Goal: Task Accomplishment & Management: Manage account settings

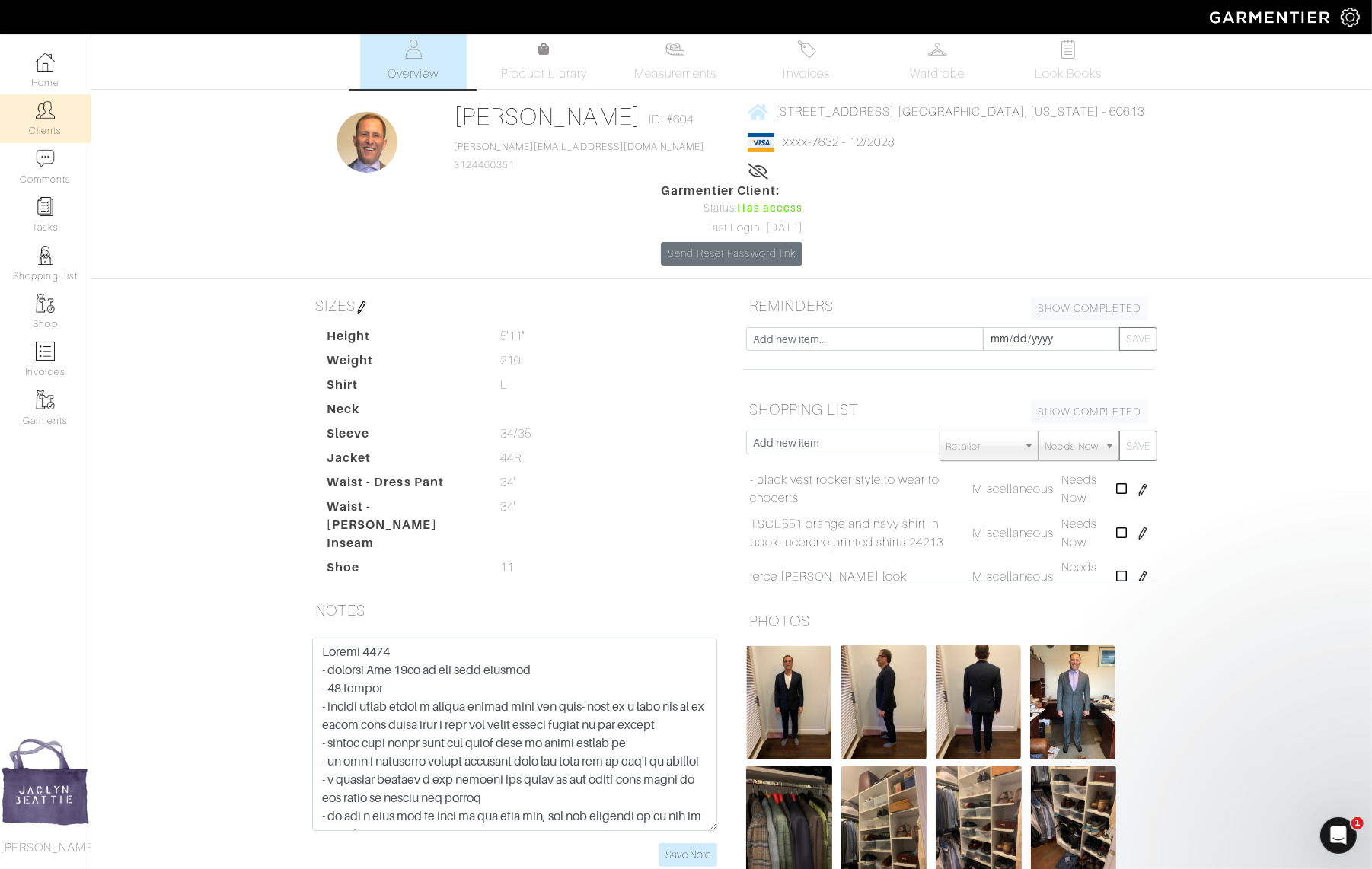
scroll to position [156, 0]
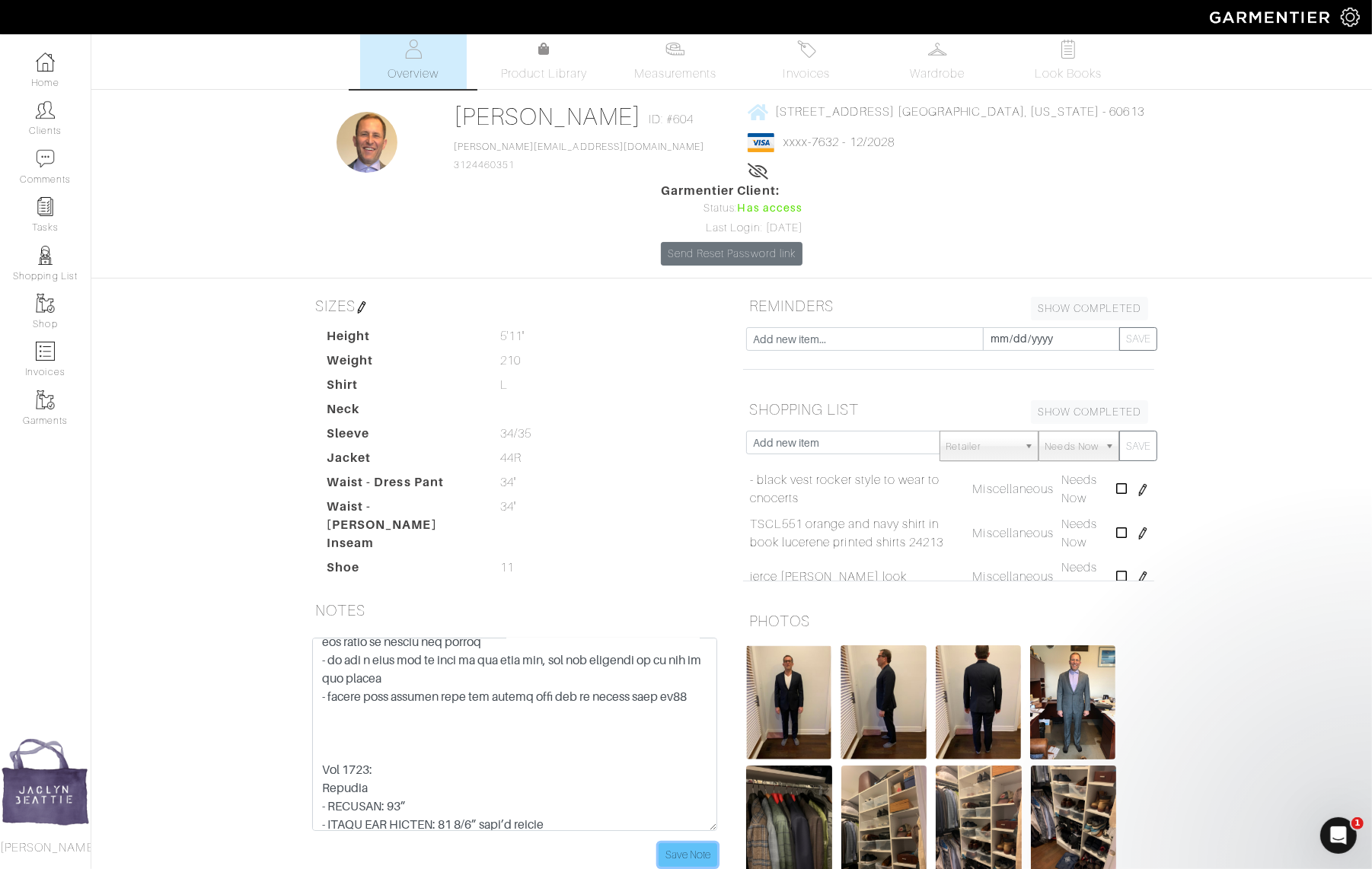
click at [673, 843] on input "Save Note" at bounding box center [688, 855] width 58 height 23
click at [61, 123] on link "Clients" at bounding box center [45, 118] width 91 height 48
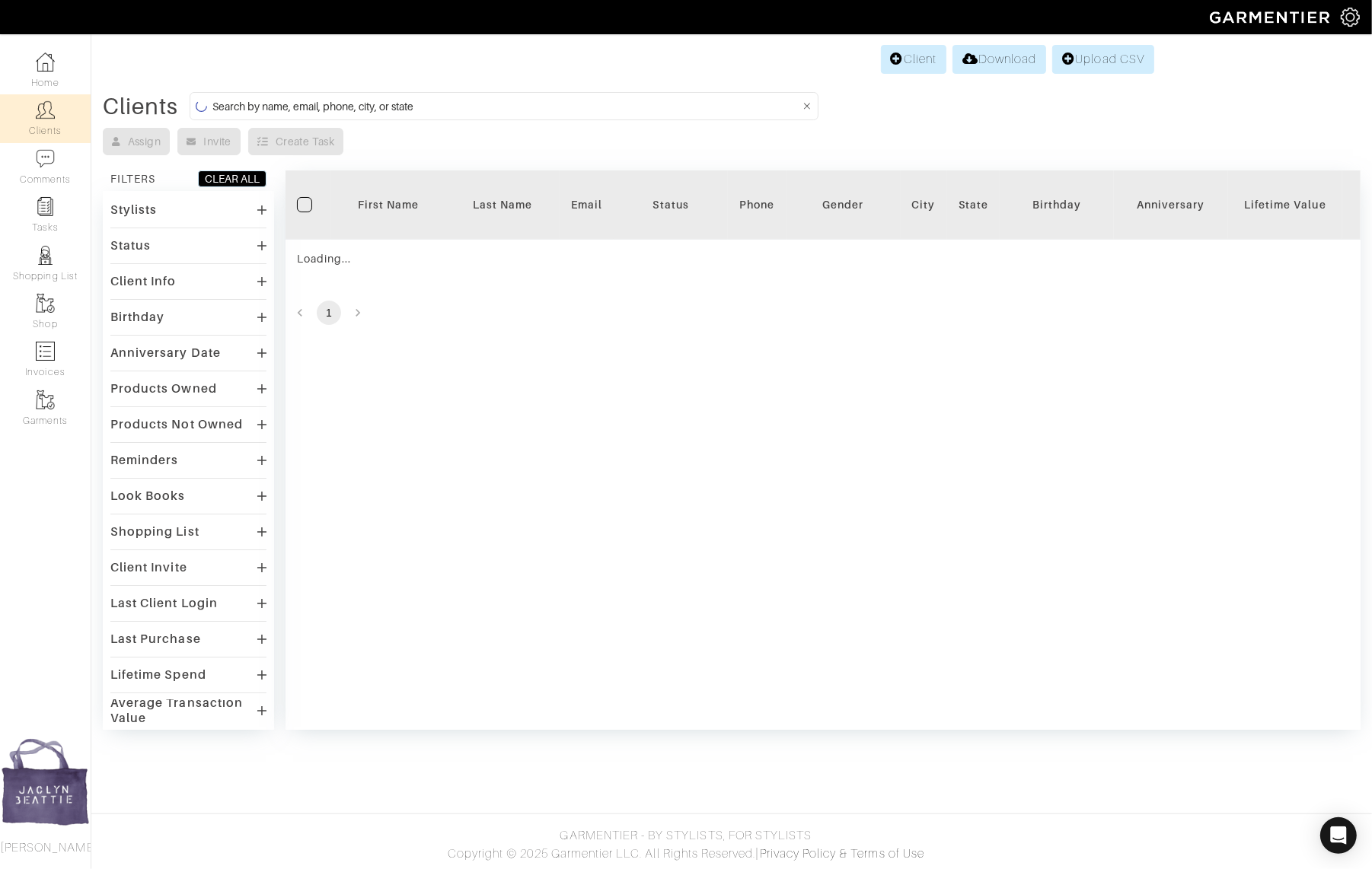
click at [286, 105] on input at bounding box center [505, 106] width 587 height 19
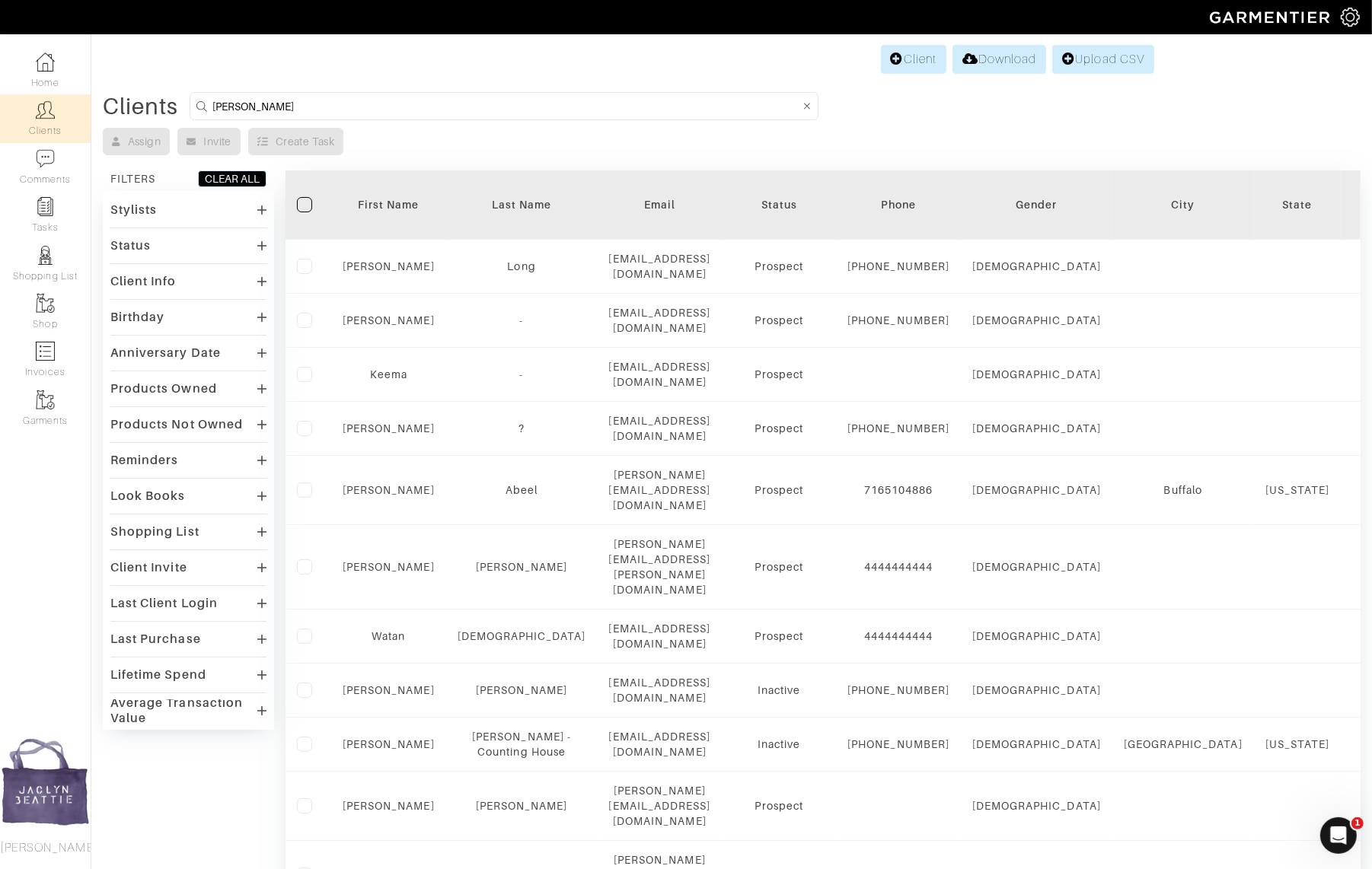
type input "sammy iliop"
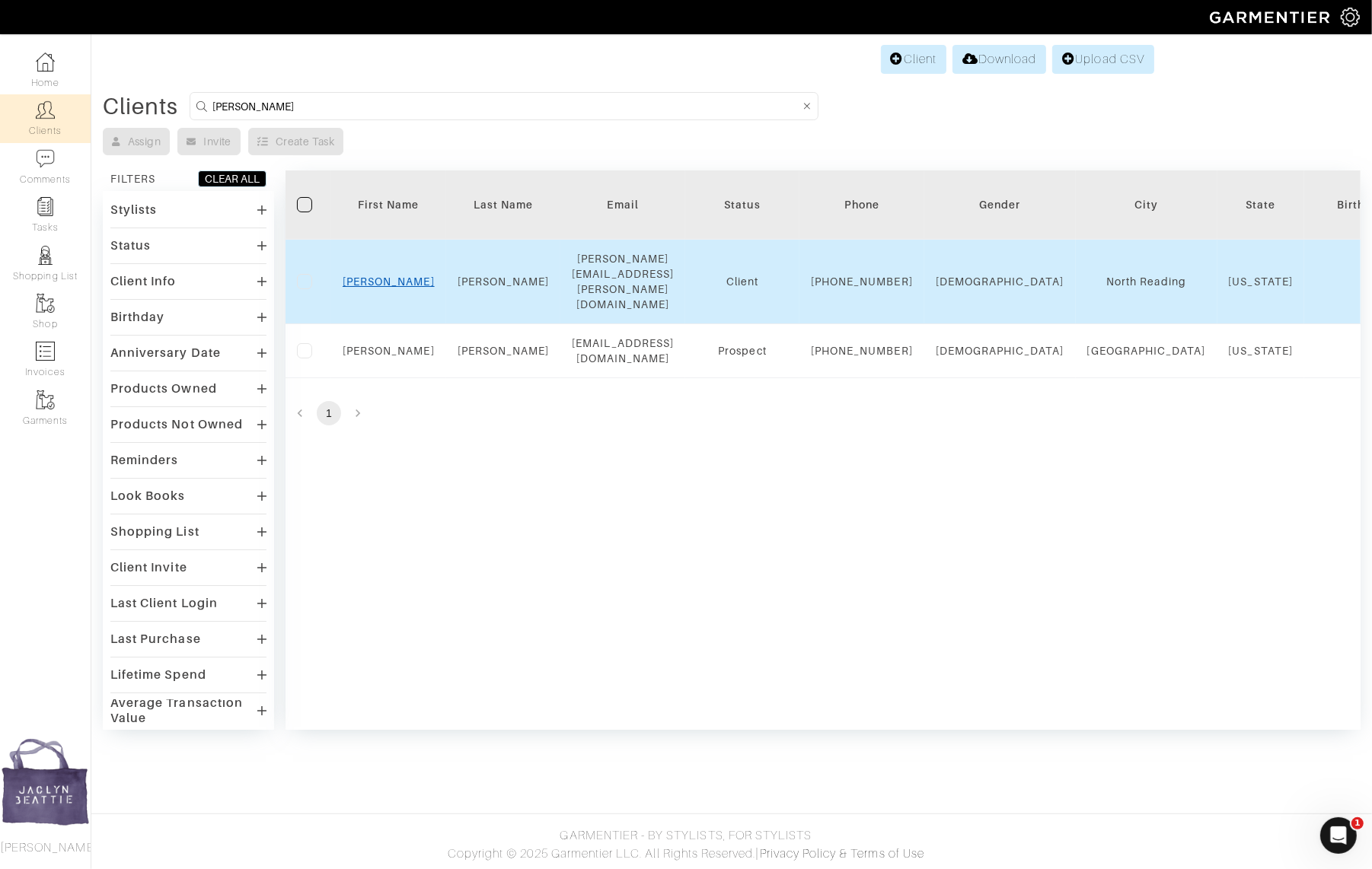
click at [391, 276] on link "Sammy" at bounding box center [388, 281] width 92 height 12
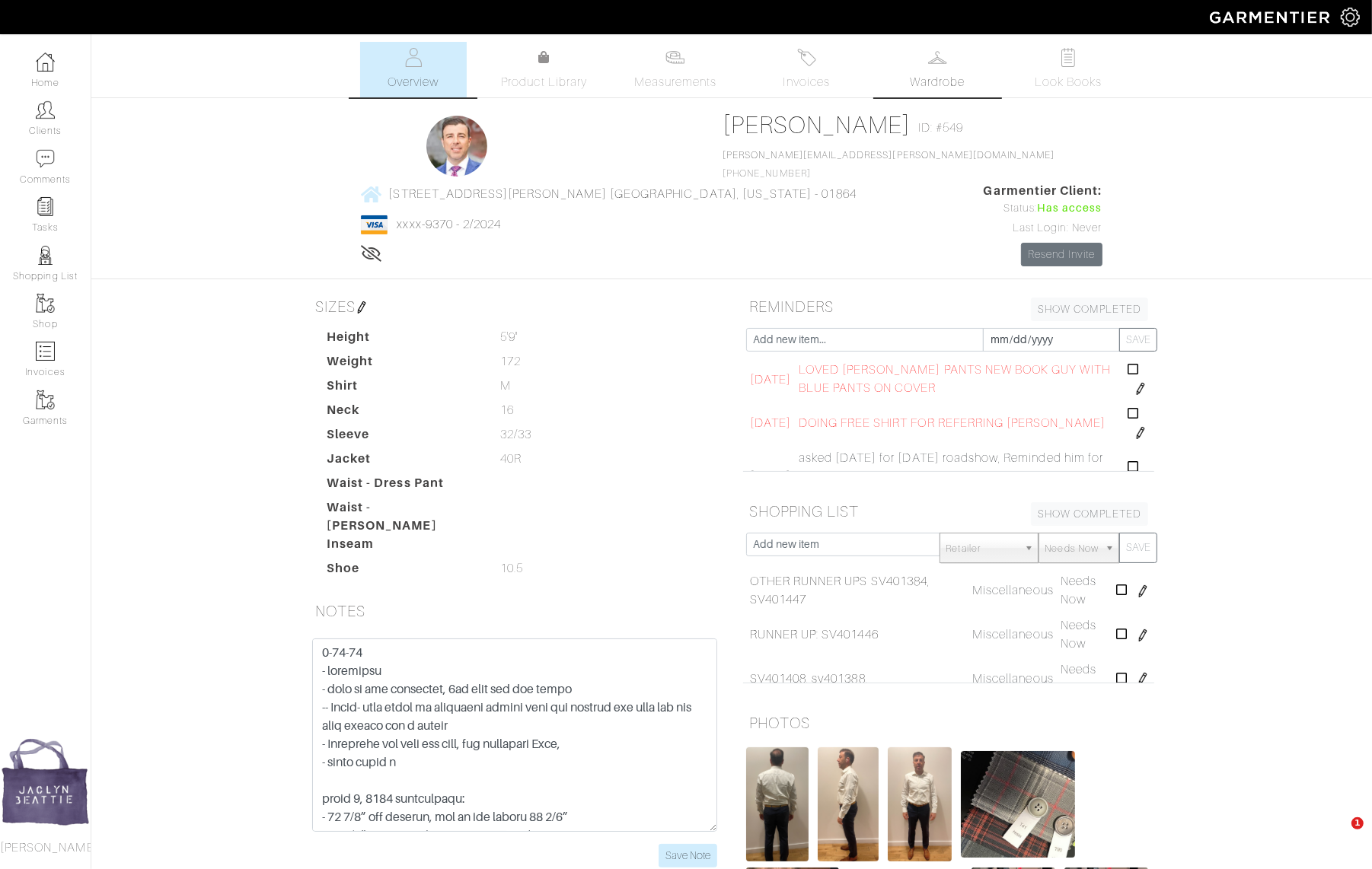
click at [937, 73] on span "Wardrobe" at bounding box center [937, 82] width 55 height 18
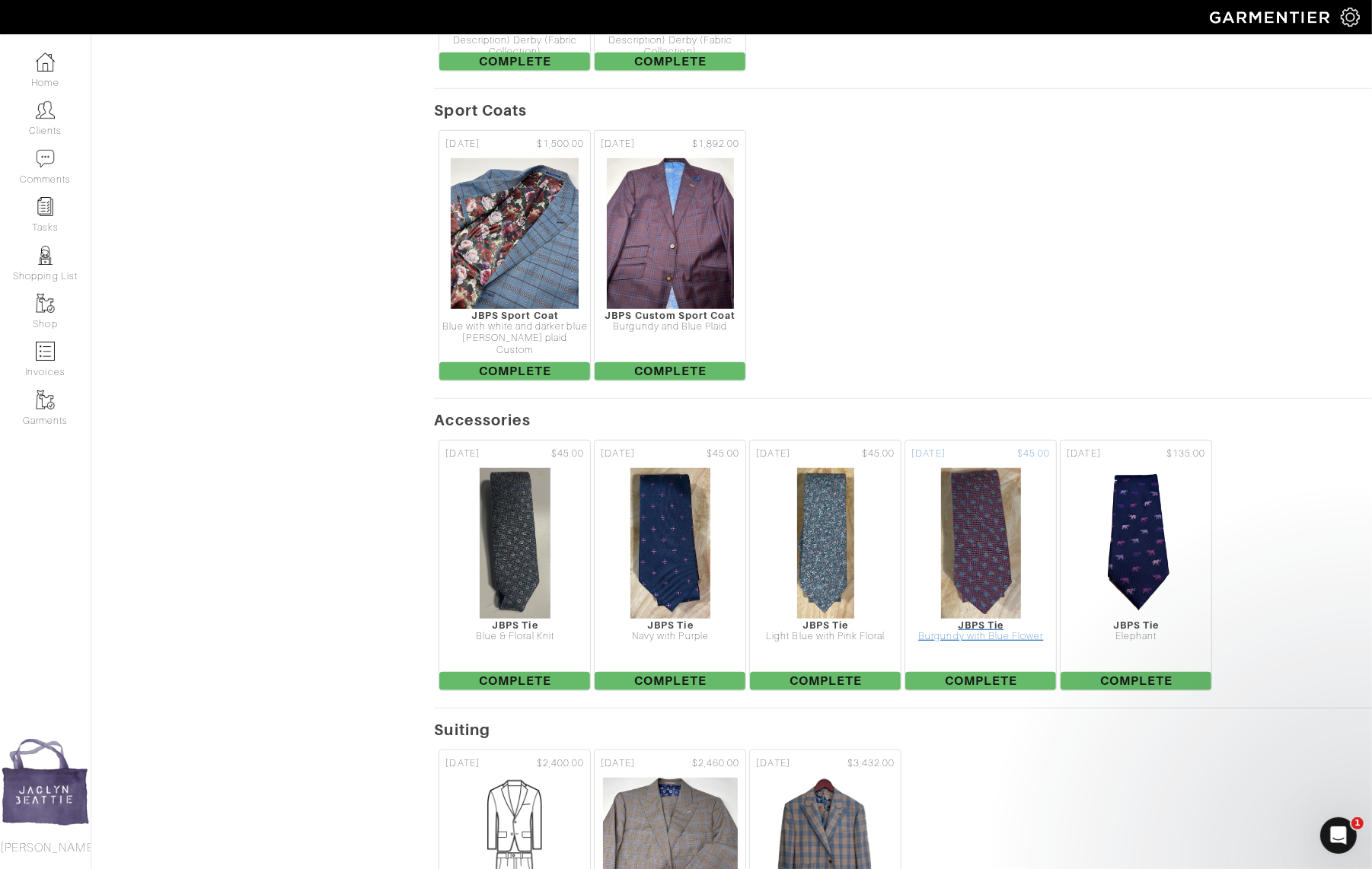
scroll to position [1065, 0]
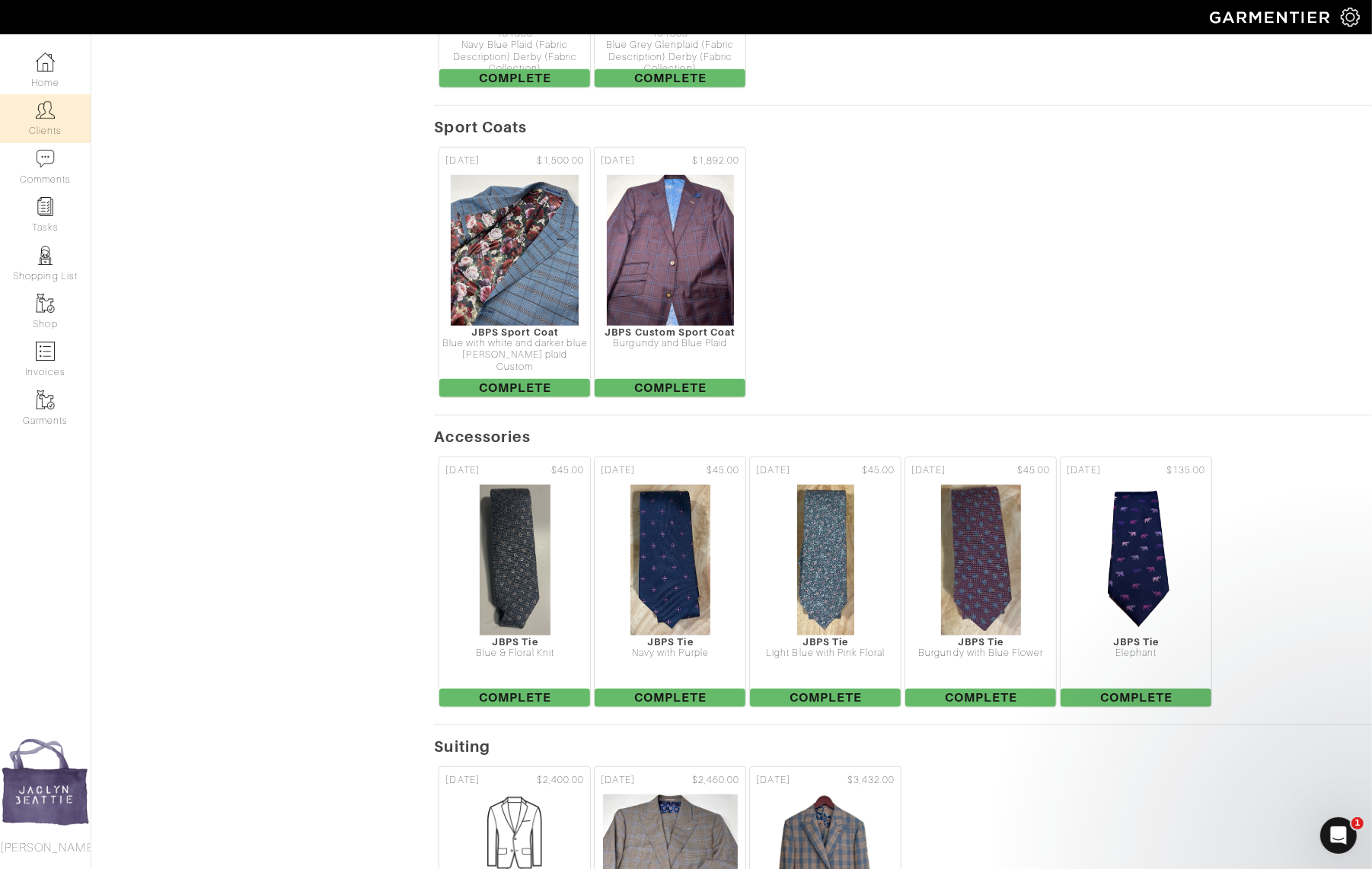
click at [52, 114] on img at bounding box center [45, 110] width 19 height 19
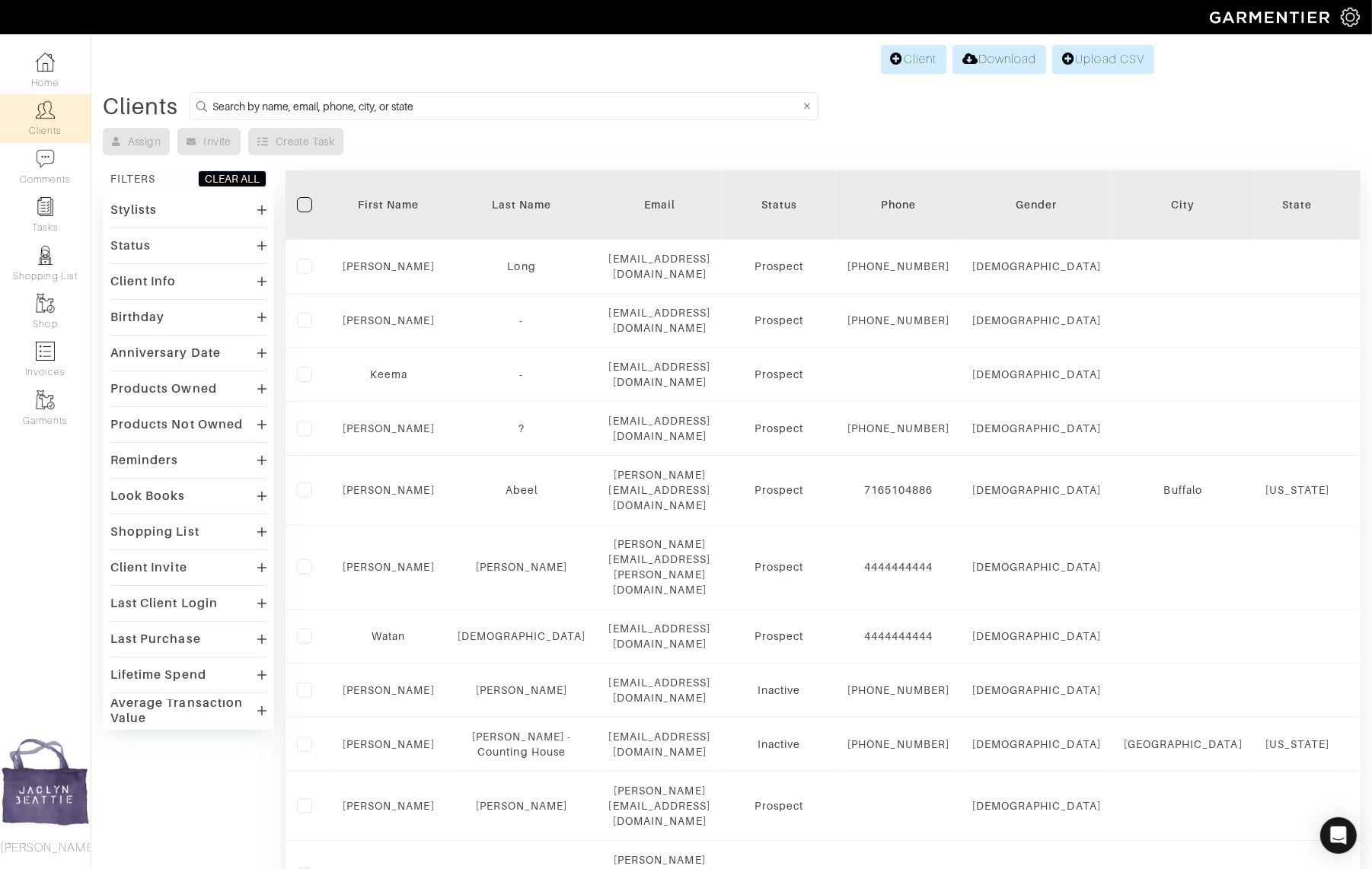
click at [460, 94] on form at bounding box center [504, 107] width 629 height 28
click at [352, 103] on input at bounding box center [505, 106] width 587 height 19
type input "b"
type input "ted johnson"
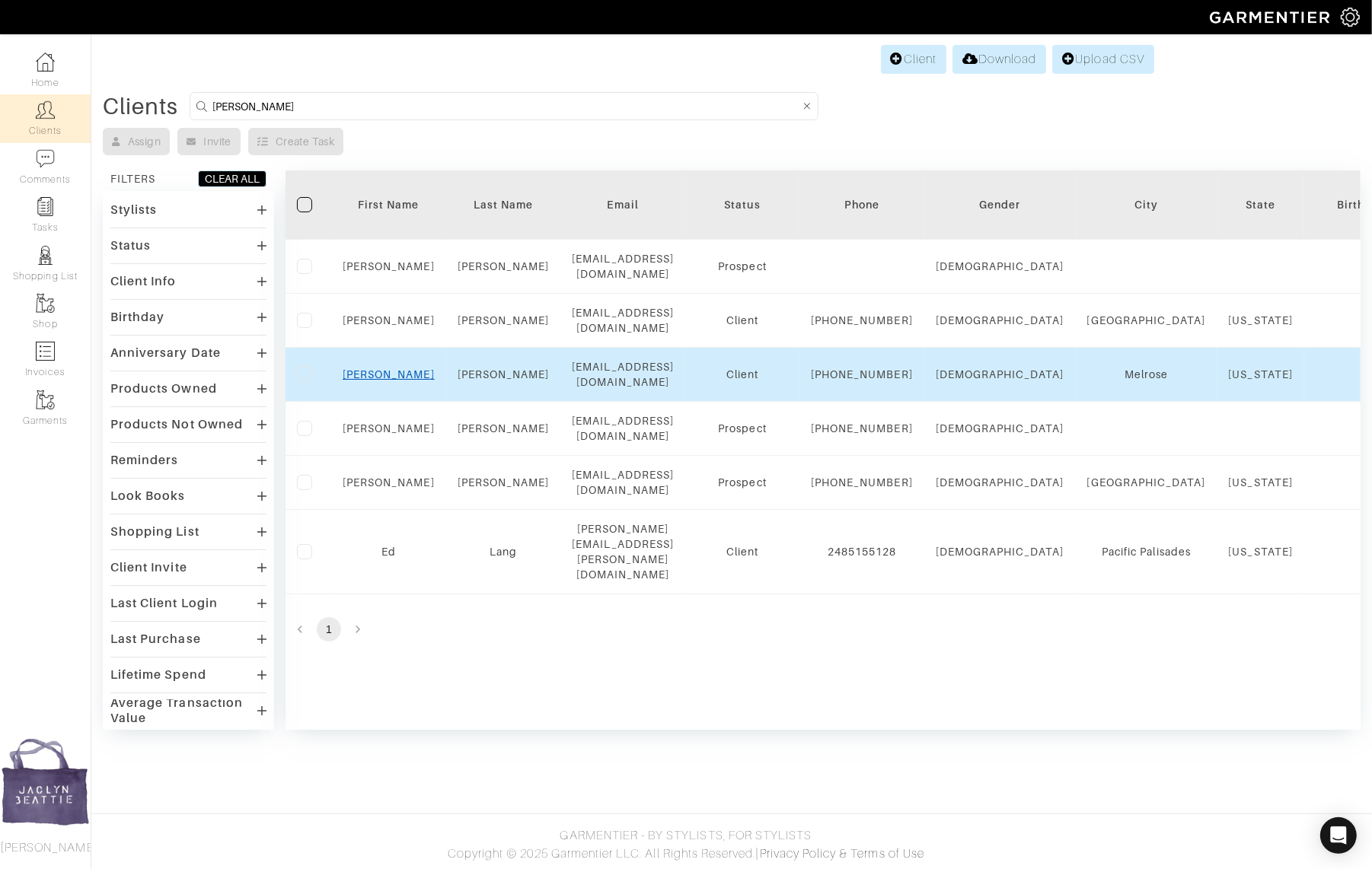
click at [393, 369] on link "Ted" at bounding box center [388, 375] width 92 height 12
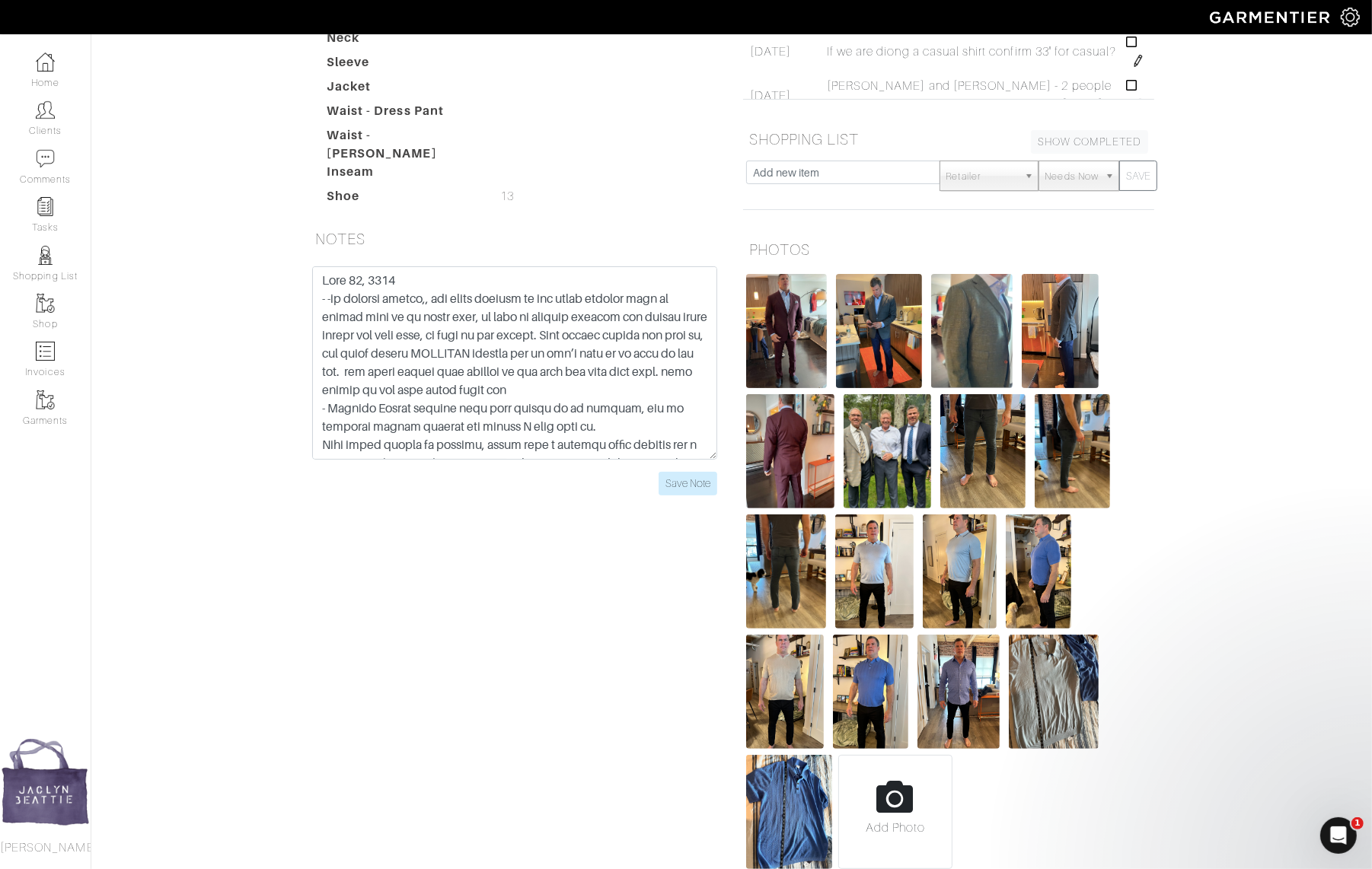
scroll to position [355, 0]
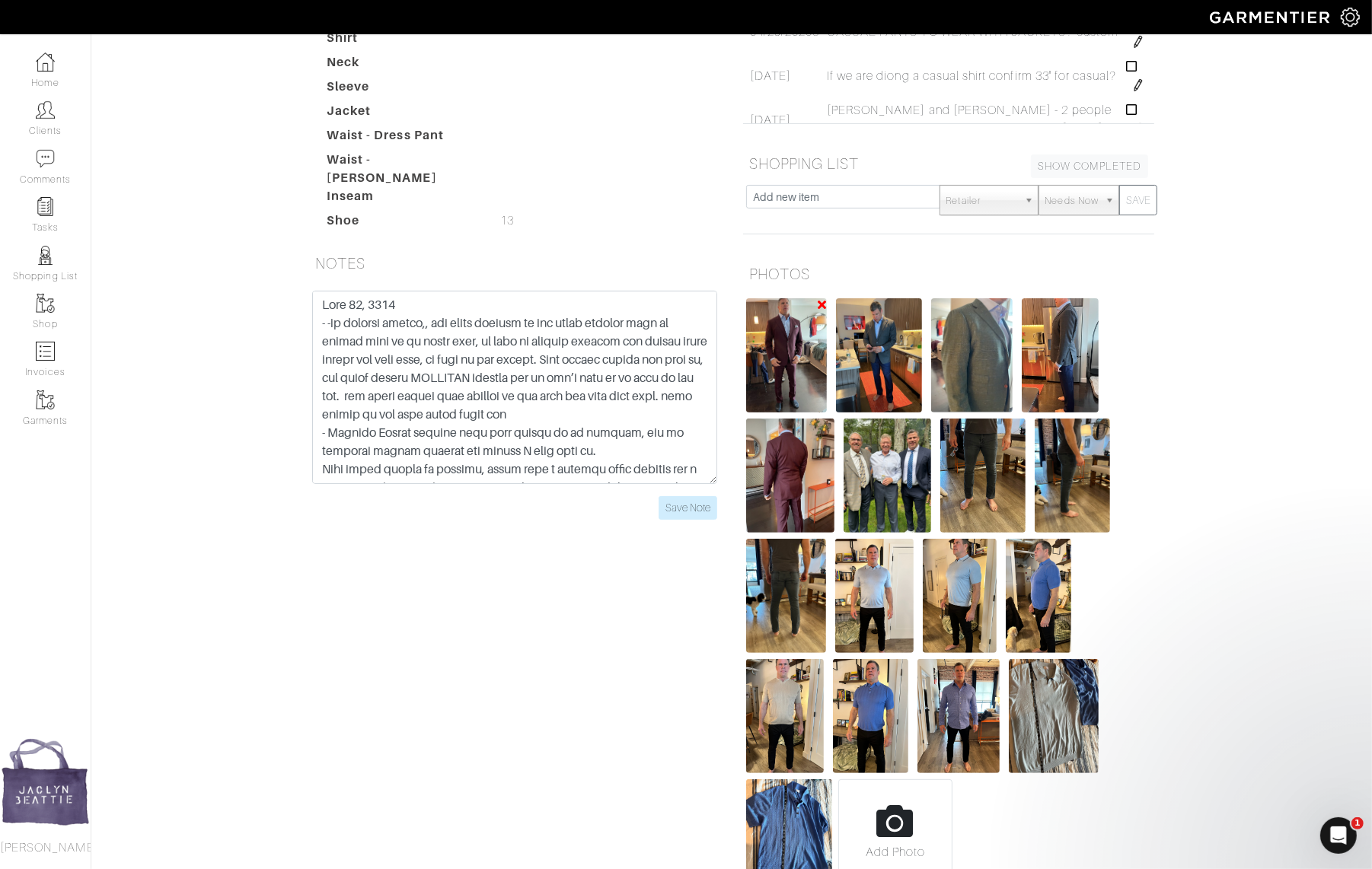
click at [786, 298] on img at bounding box center [786, 355] width 81 height 114
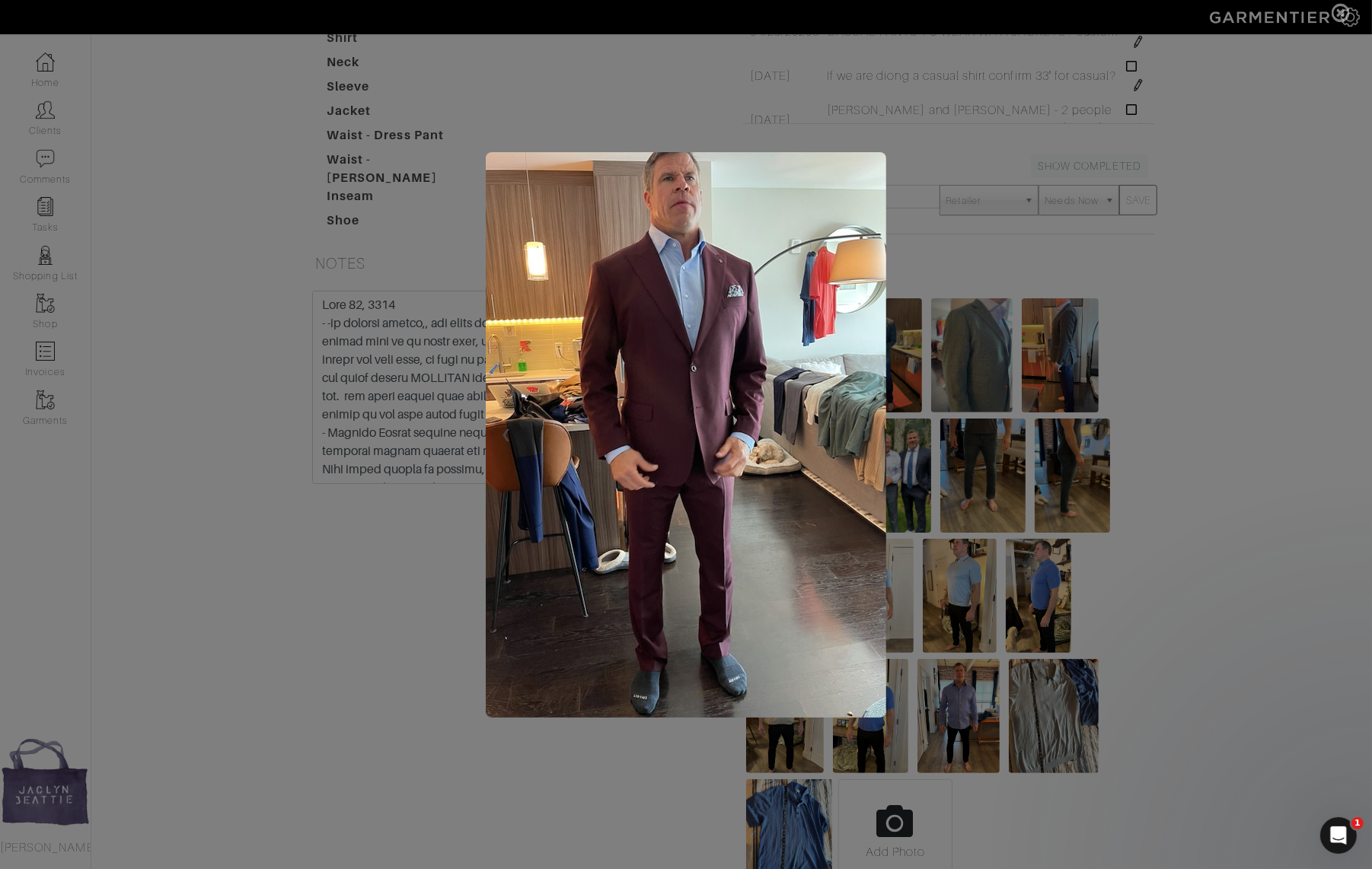
click at [352, 468] on span at bounding box center [686, 434] width 1372 height 869
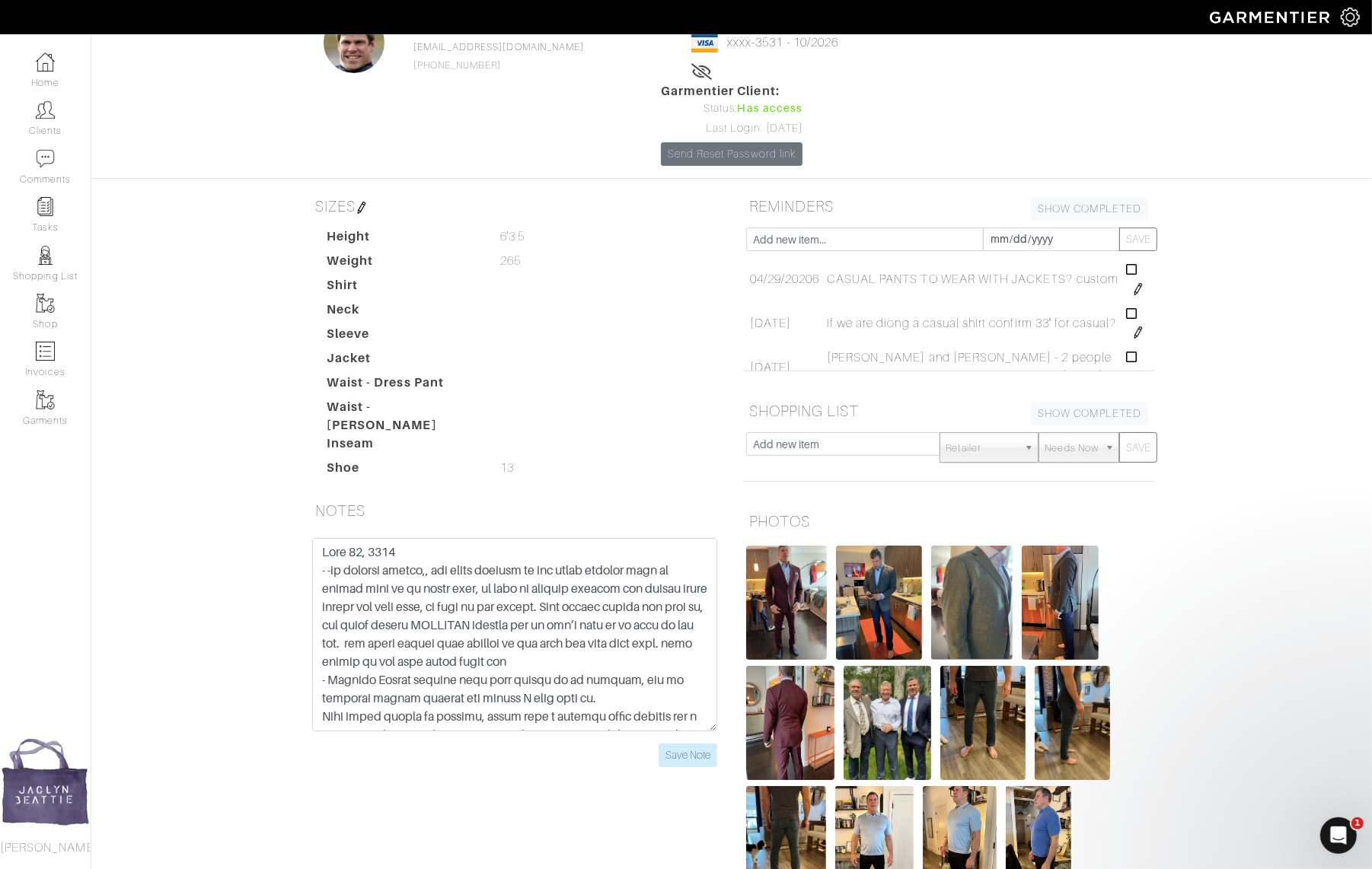
scroll to position [0, 0]
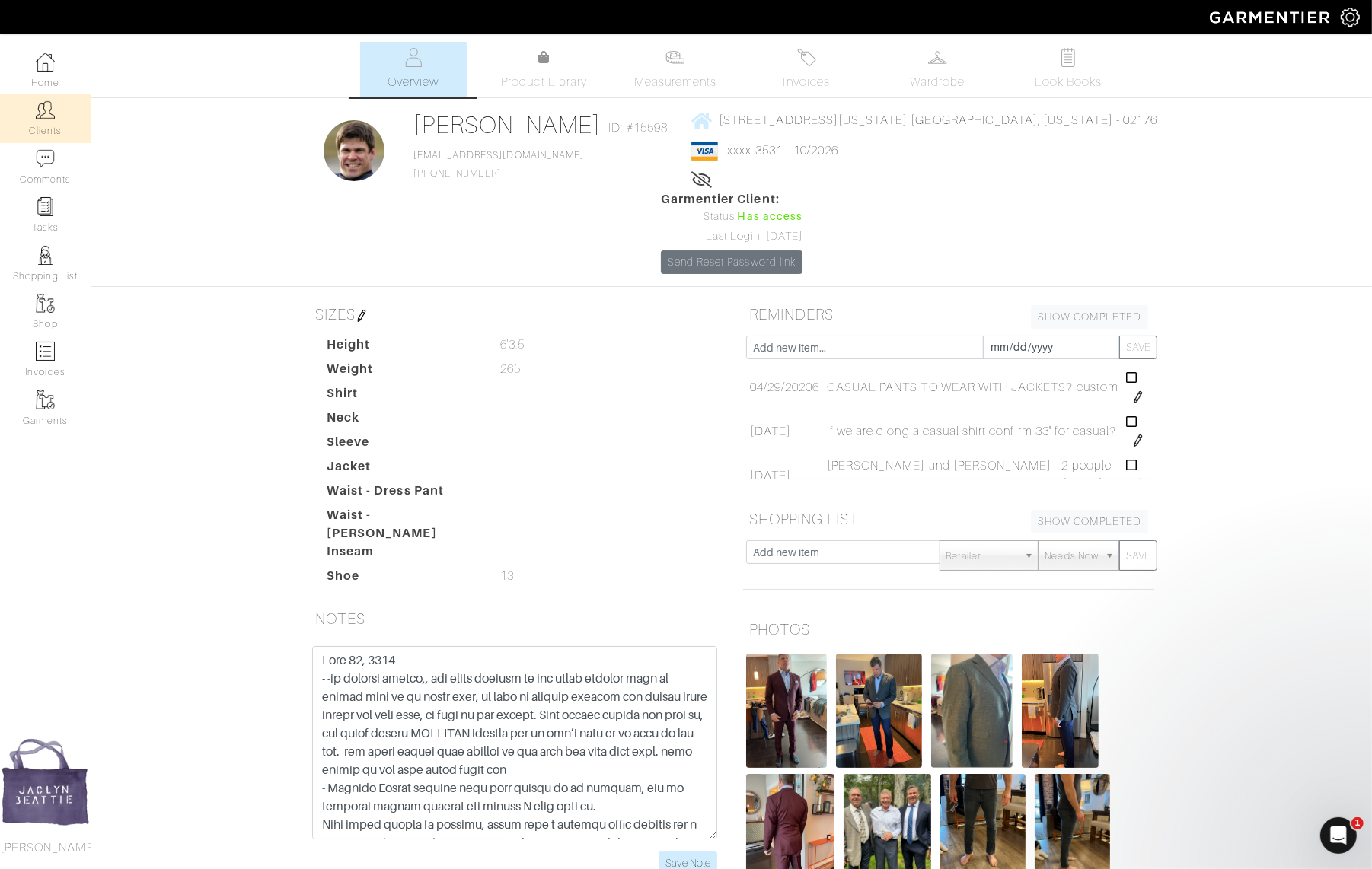
click at [34, 116] on link "Clients" at bounding box center [45, 118] width 91 height 48
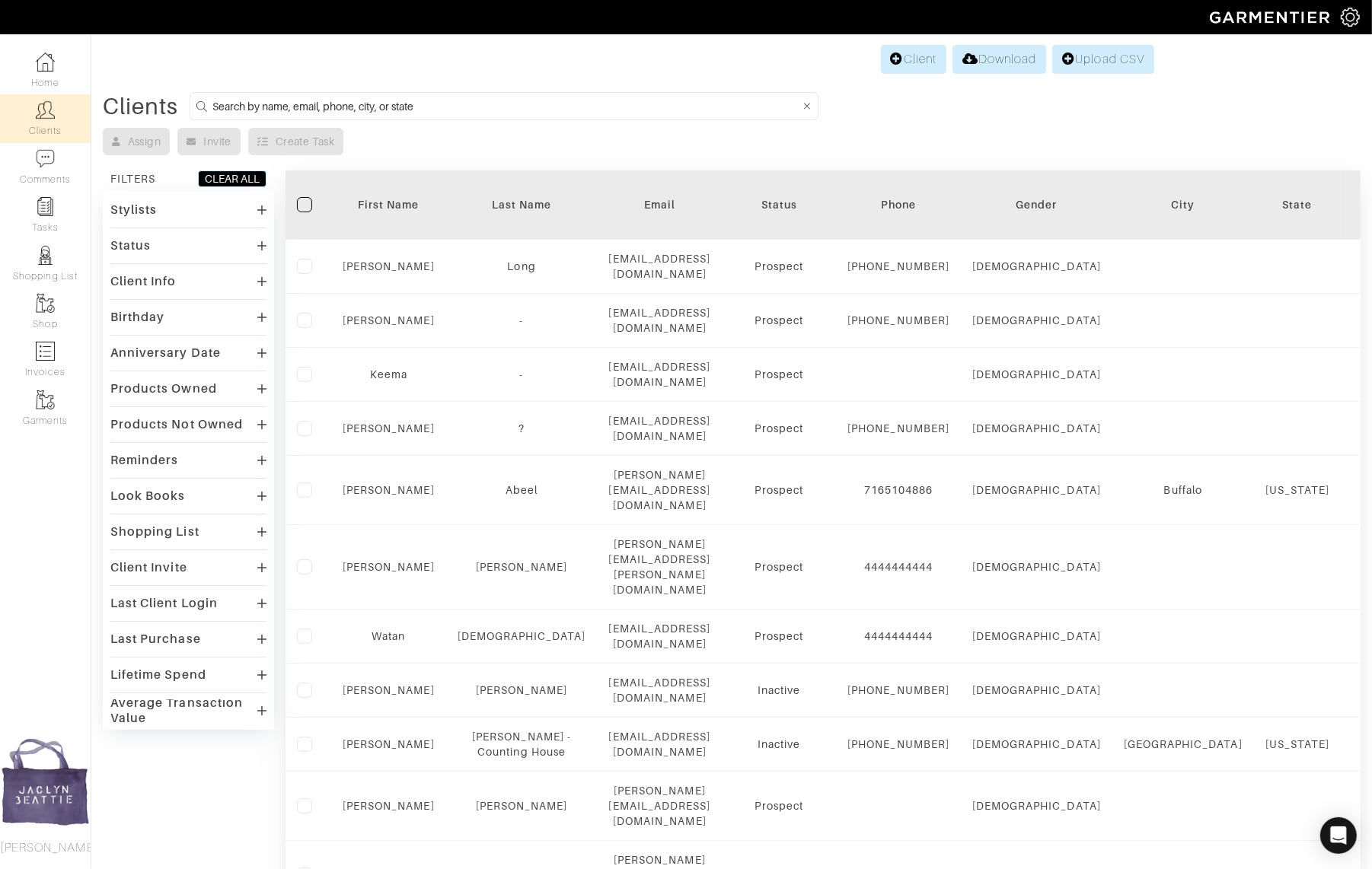
click at [275, 107] on input at bounding box center [505, 106] width 587 height 19
type input "dr. jason"
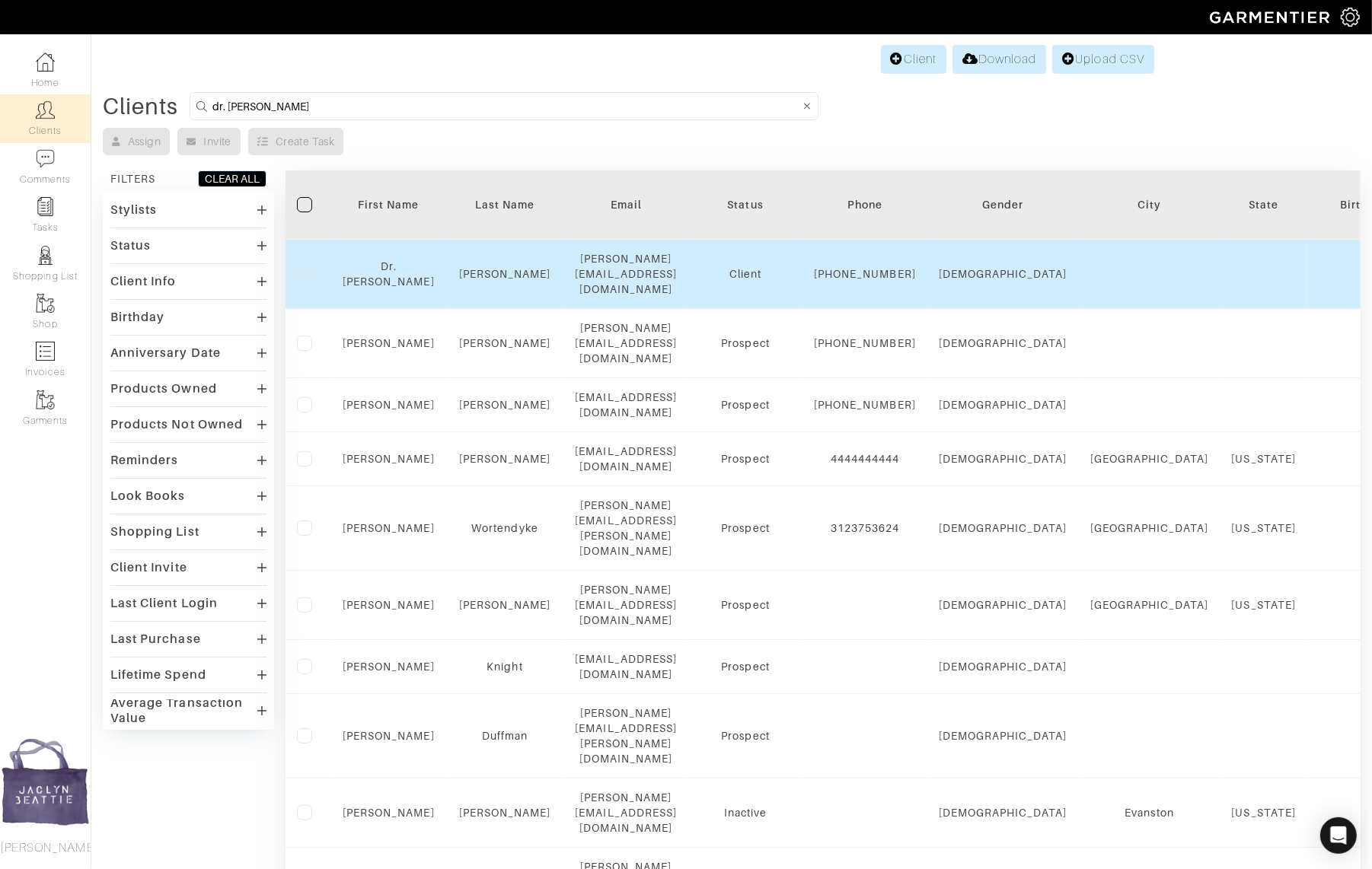
click at [360, 266] on div "Dr. Jason" at bounding box center [388, 274] width 92 height 31
click at [375, 266] on link "Dr. Jason" at bounding box center [388, 274] width 92 height 27
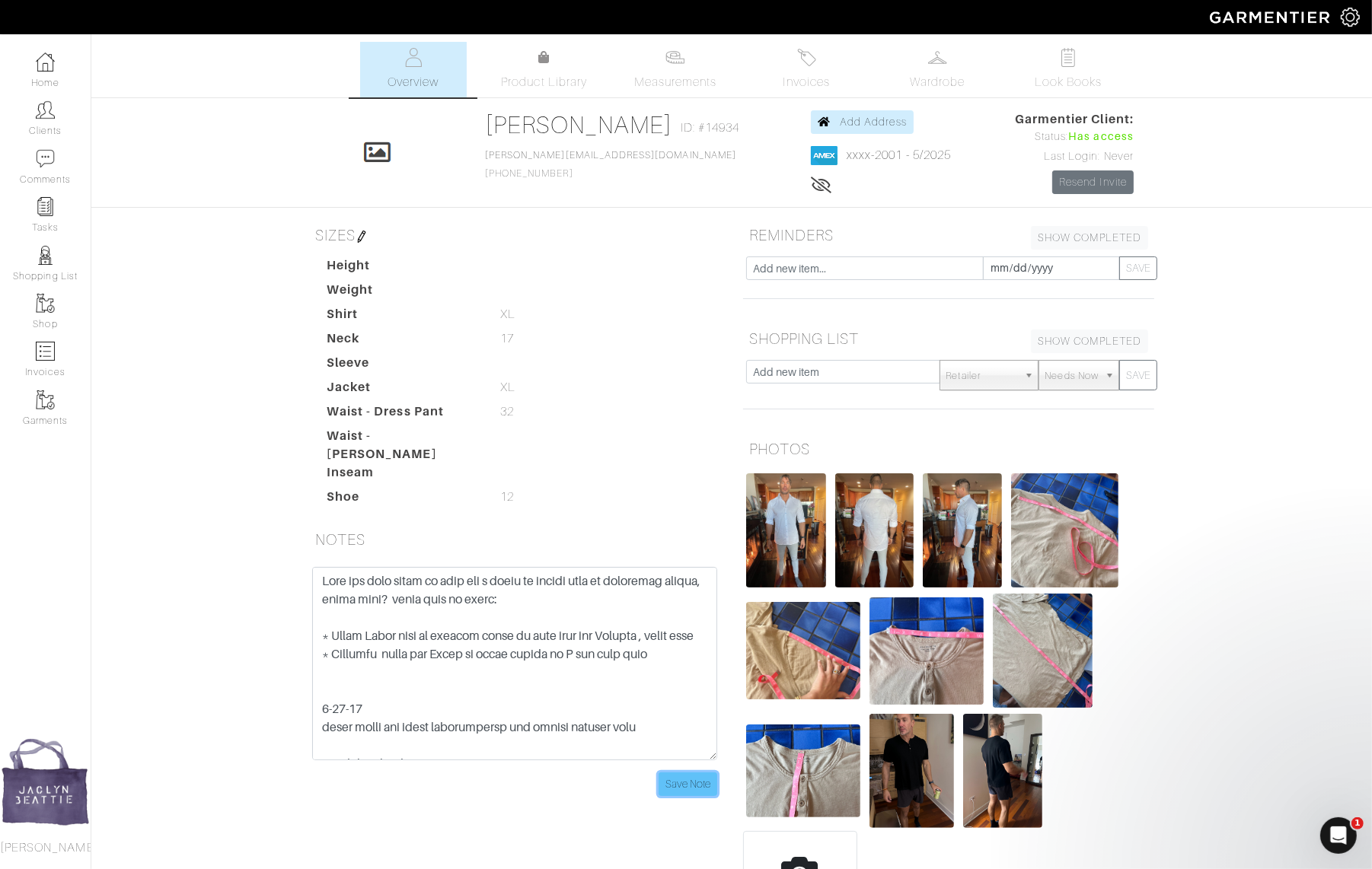
click at [693, 772] on input "Save Note" at bounding box center [688, 784] width 58 height 23
click at [43, 133] on link "Clients" at bounding box center [45, 118] width 91 height 48
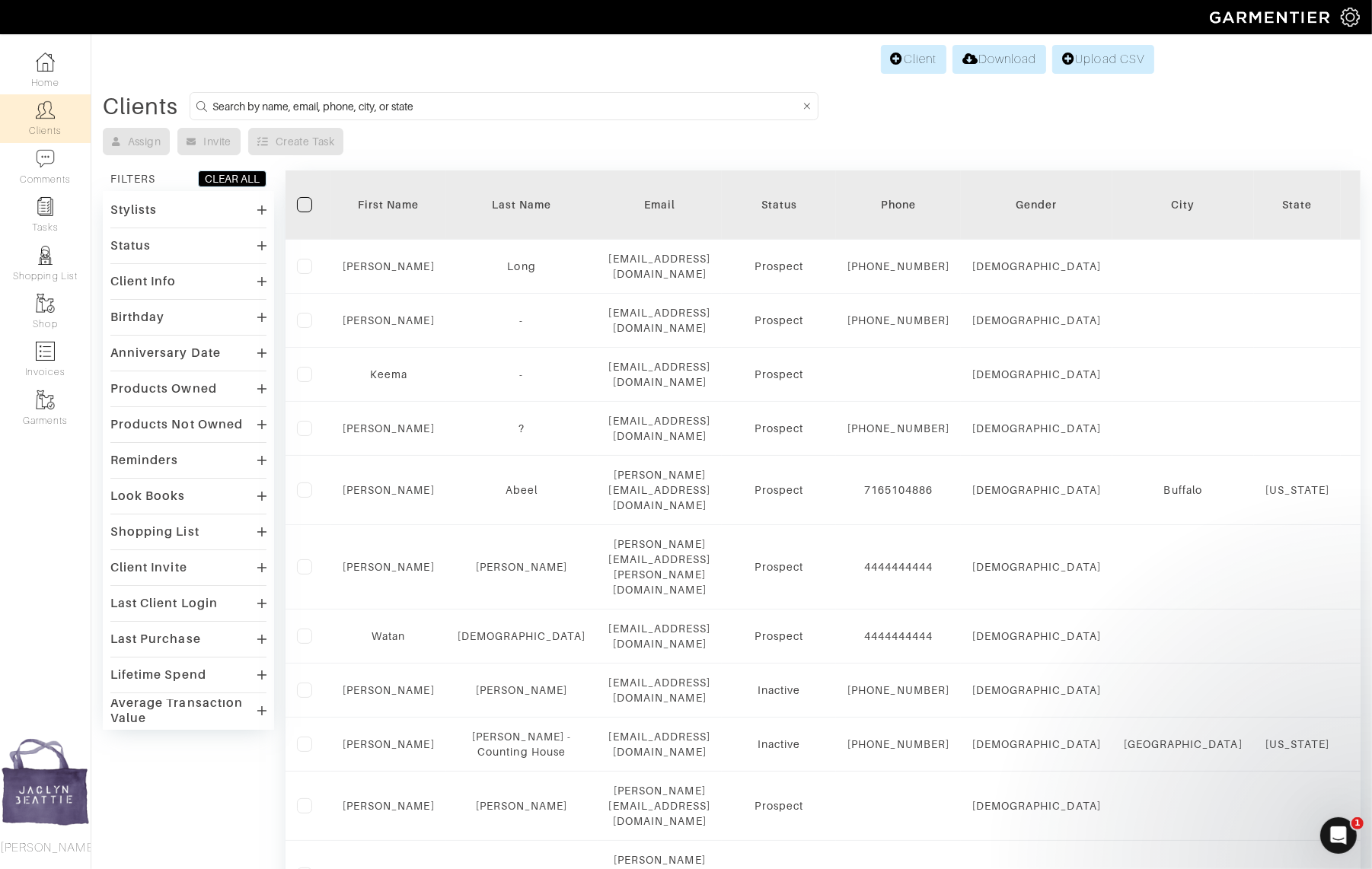
click at [475, 97] on input at bounding box center [505, 106] width 587 height 19
type input "sammy iliop"
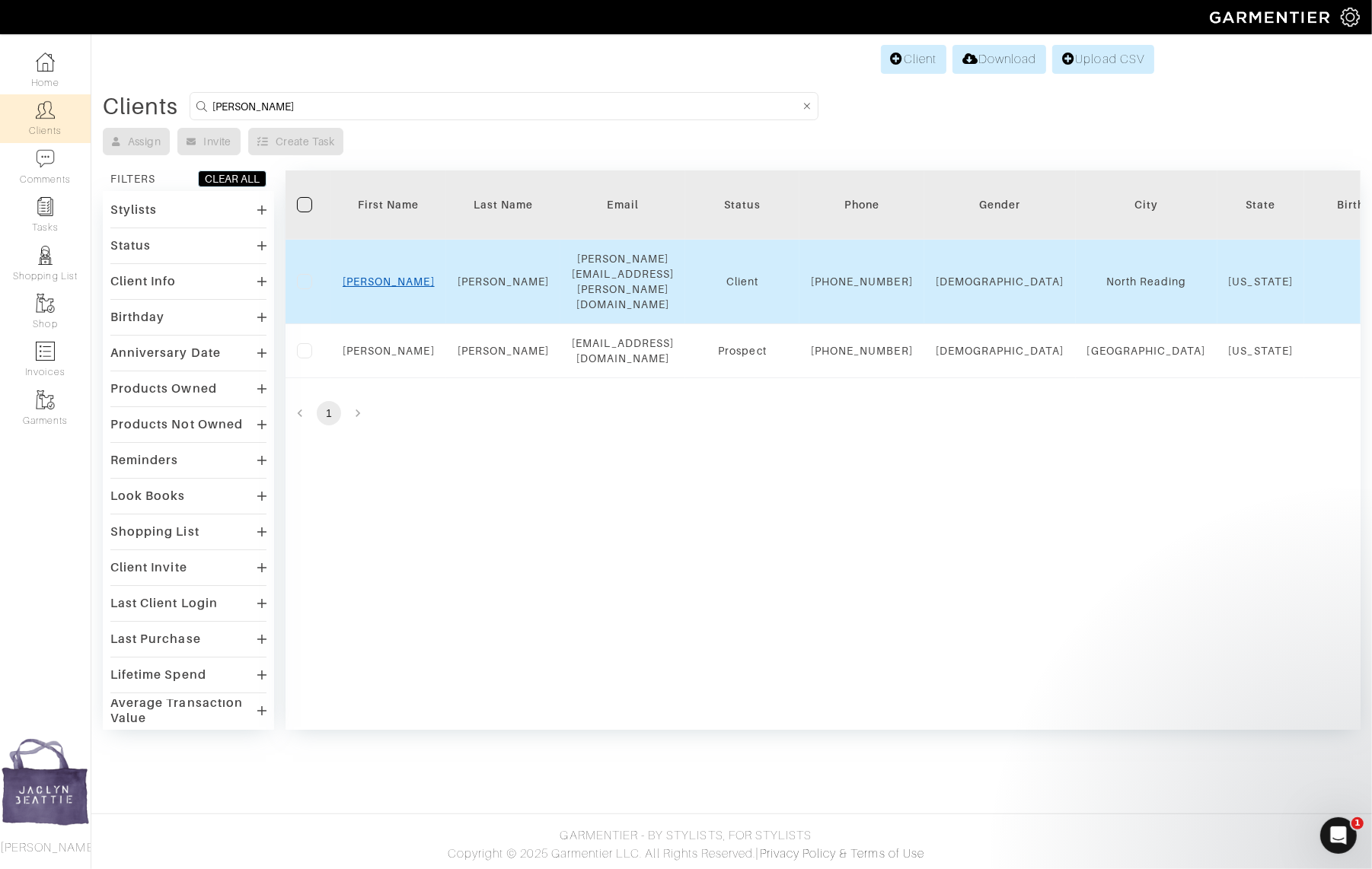
click at [391, 276] on link "Sammy" at bounding box center [388, 281] width 92 height 12
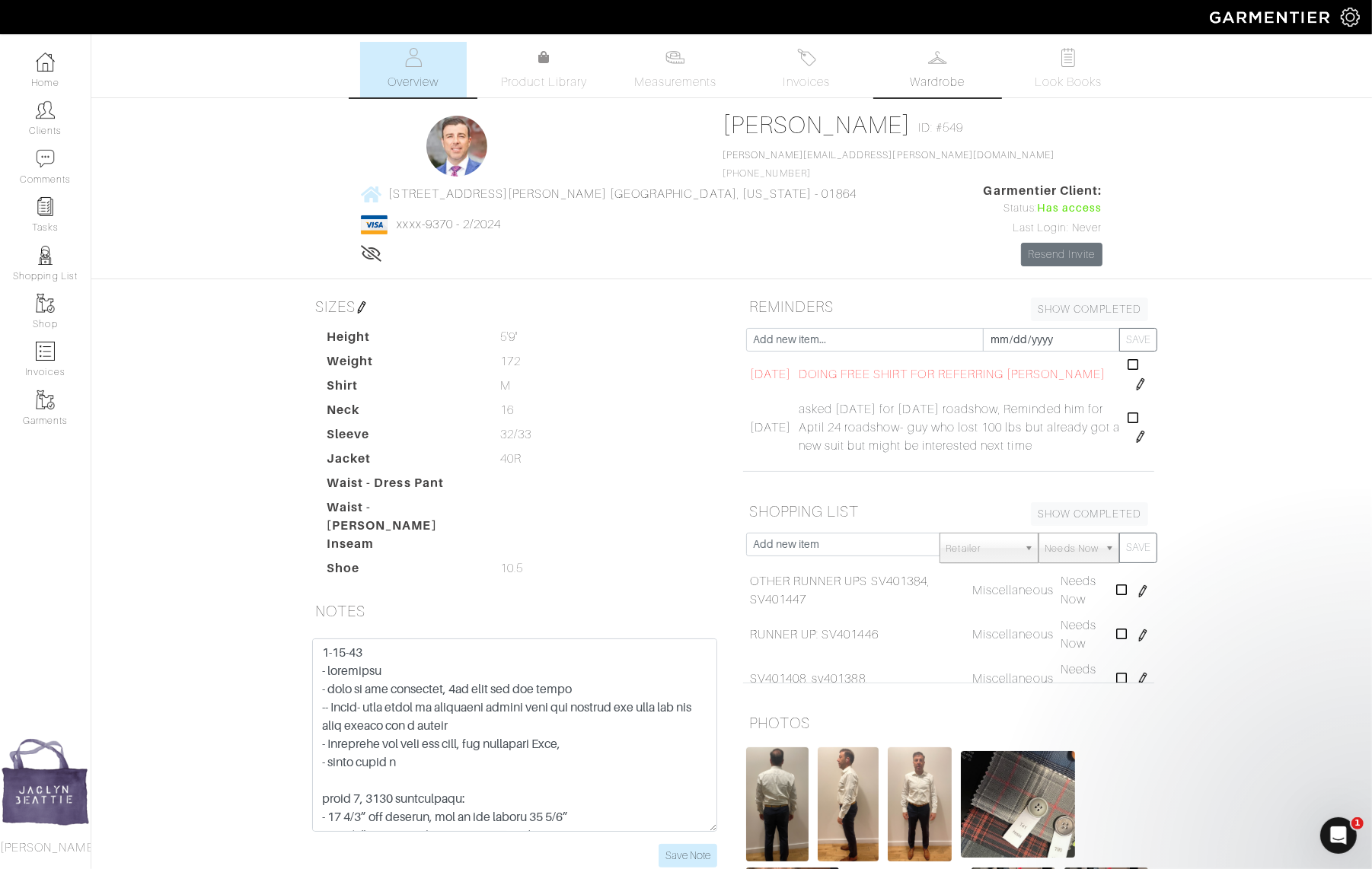
click at [954, 75] on span "Wardrobe" at bounding box center [937, 82] width 55 height 18
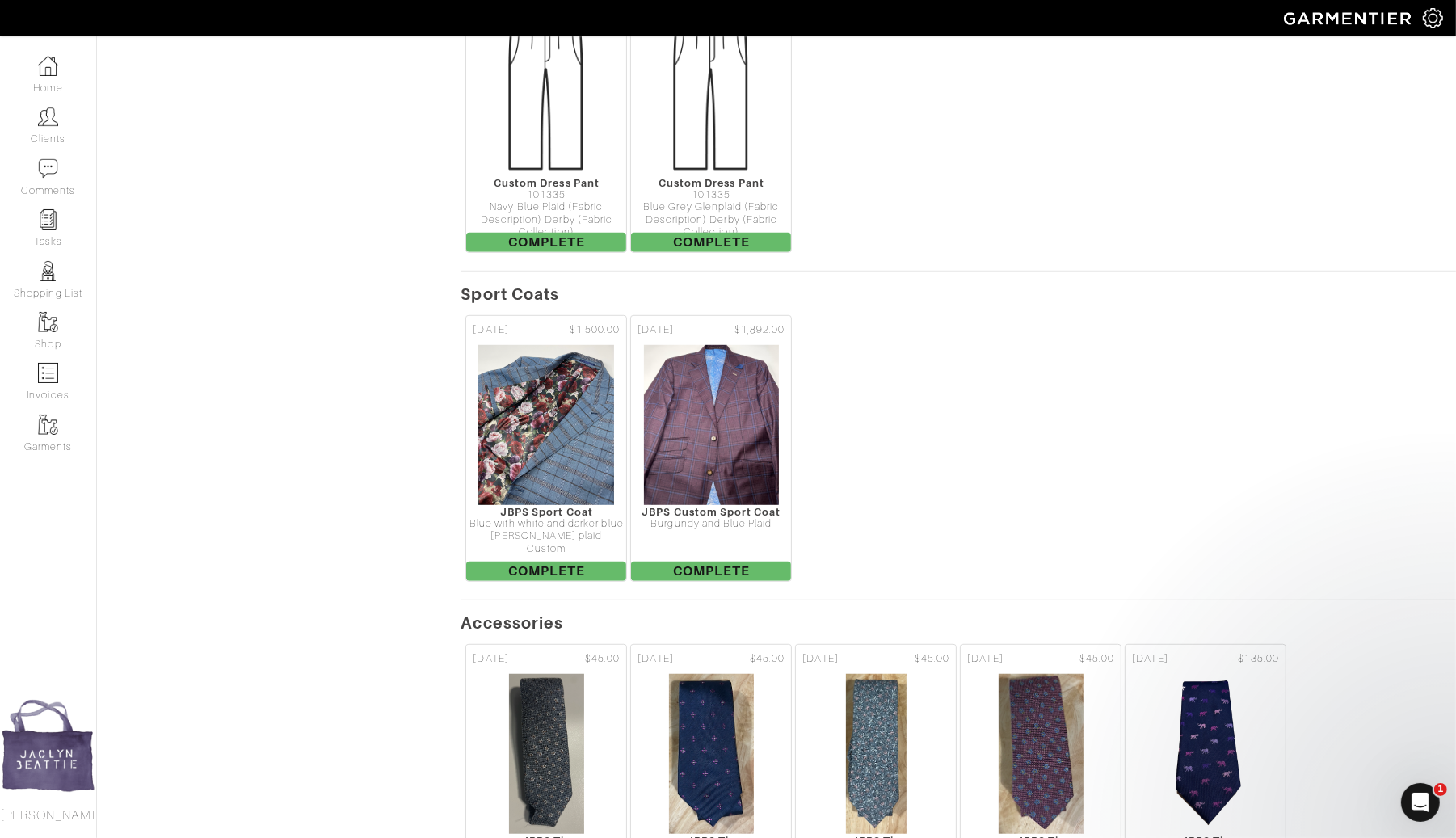
scroll to position [1120, 0]
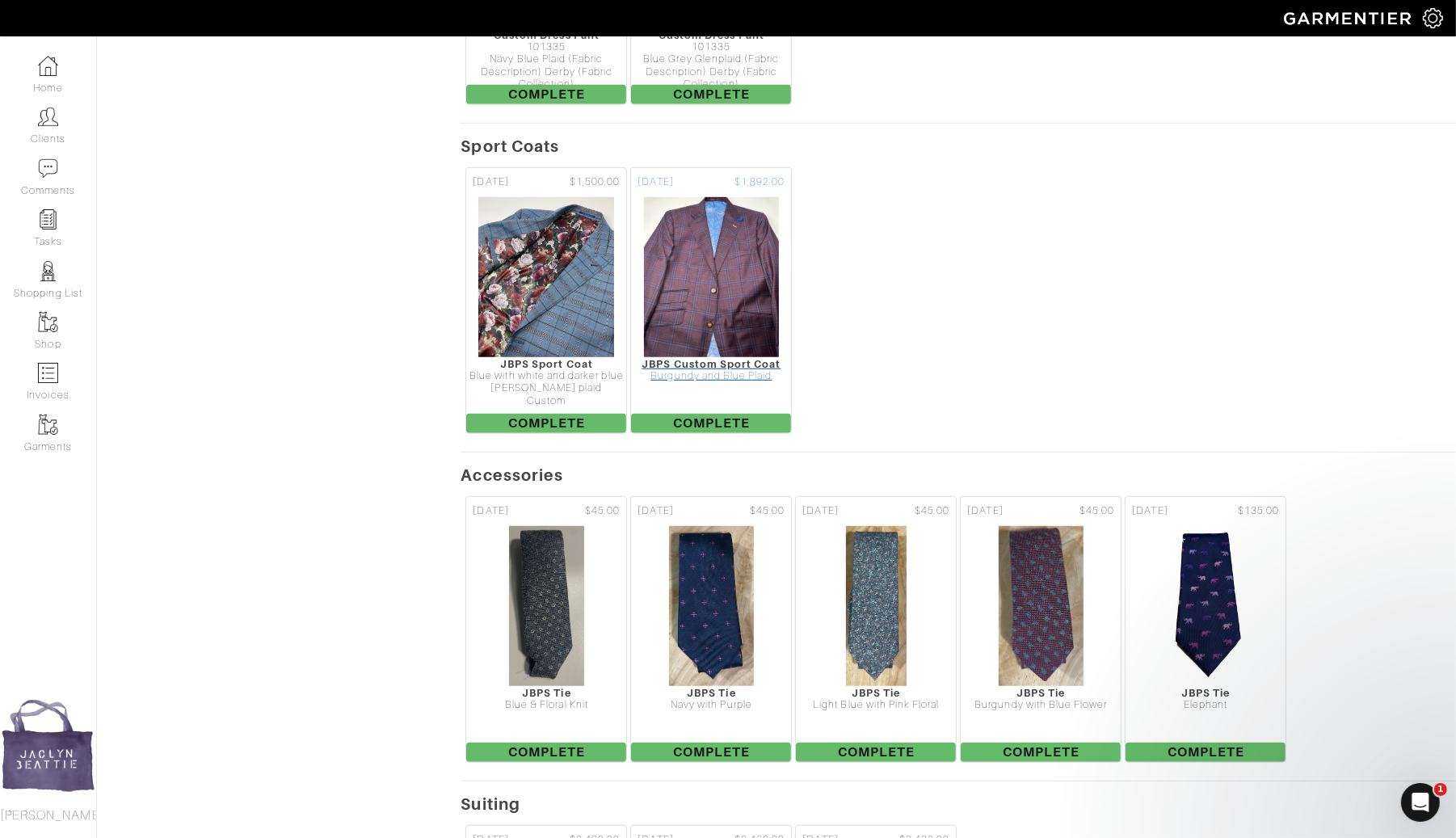
click at [731, 196] on img at bounding box center [711, 277] width 137 height 162
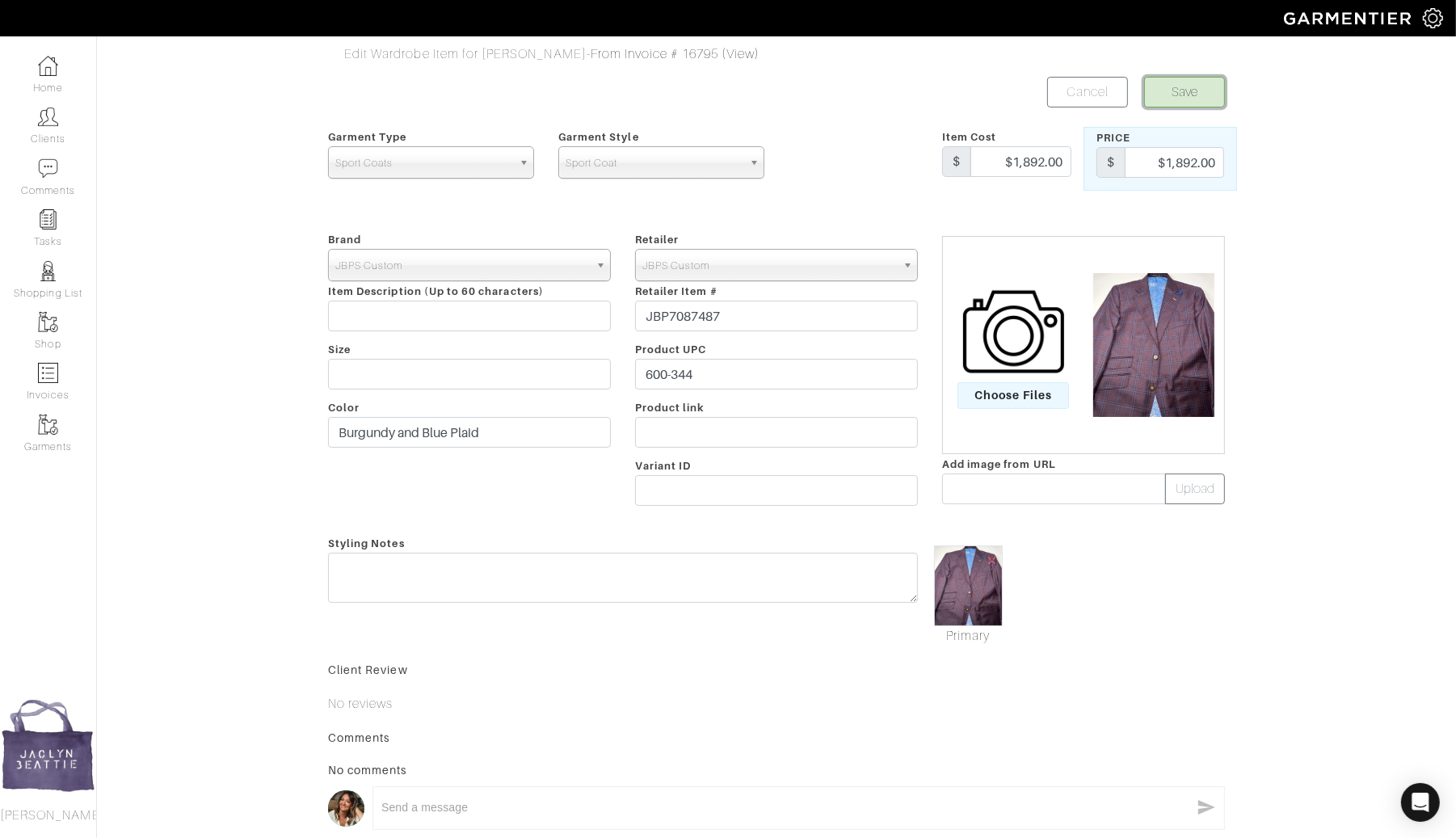
click at [1175, 101] on button "Save" at bounding box center [1184, 92] width 80 height 31
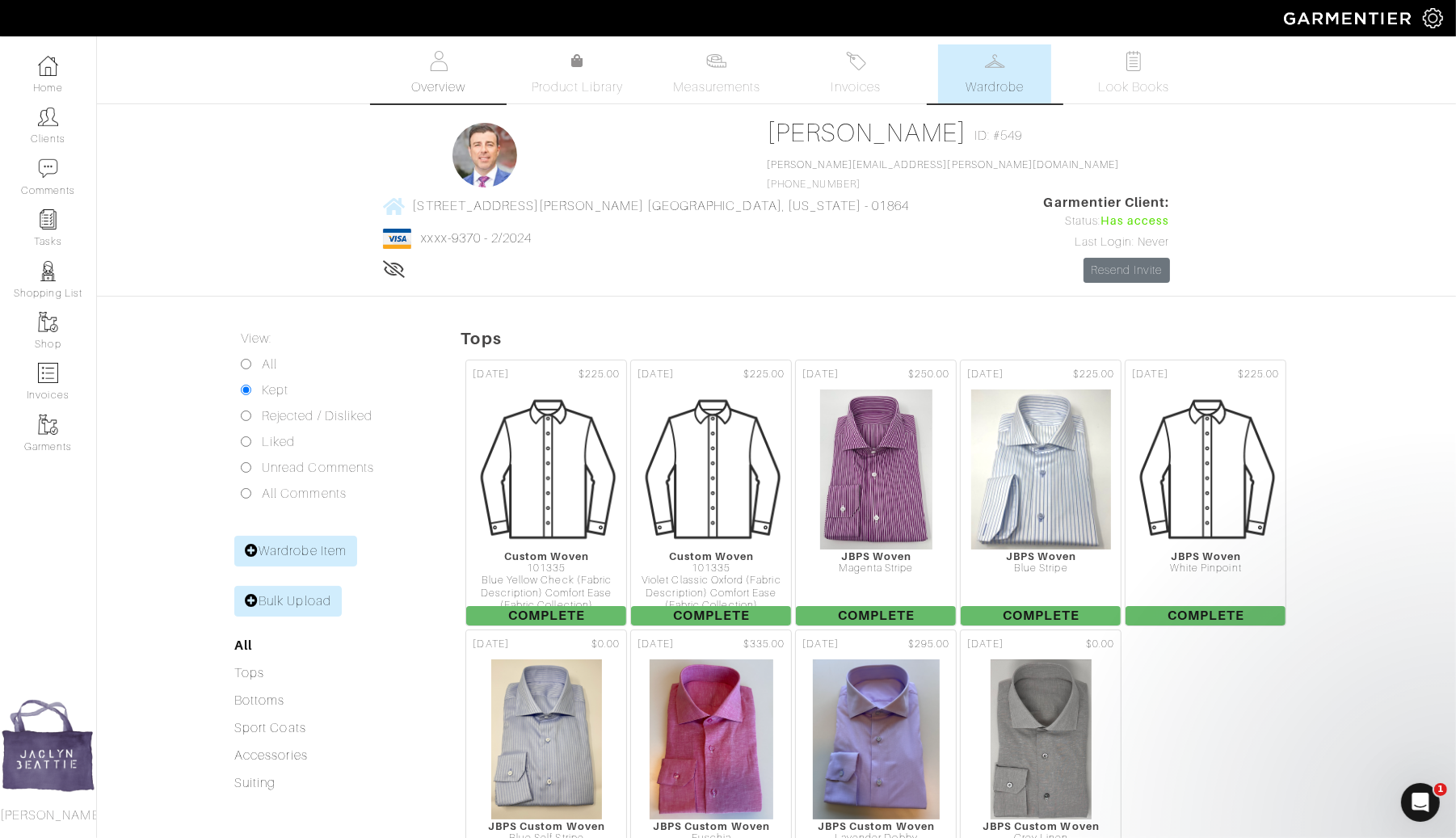
click at [457, 61] on link "Overview" at bounding box center [438, 73] width 113 height 59
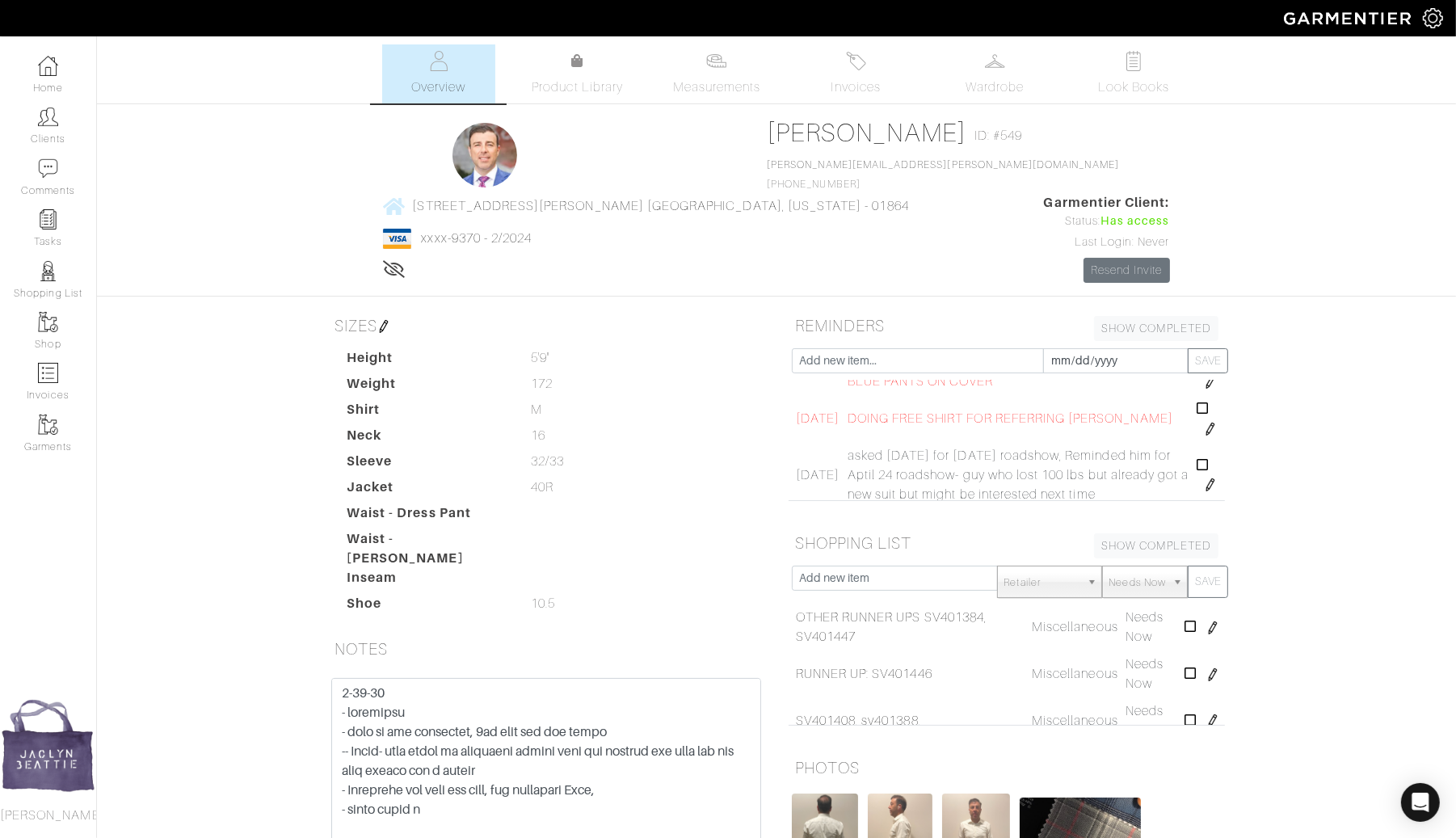
scroll to position [39, 0]
click at [1201, 393] on icon at bounding box center [1203, 400] width 12 height 13
click at [977, 71] on link "Wardrobe" at bounding box center [994, 73] width 113 height 59
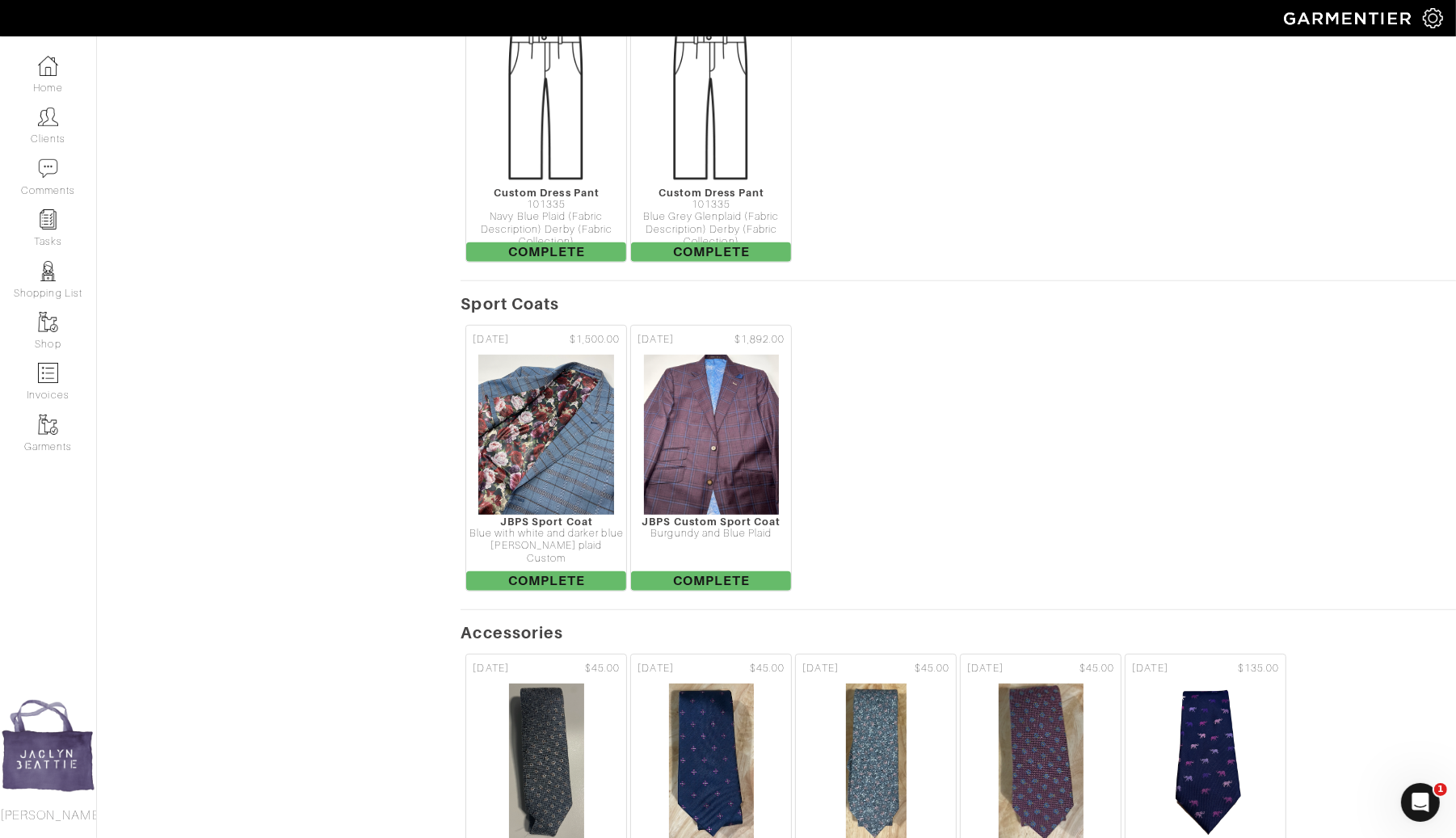
scroll to position [1004, 0]
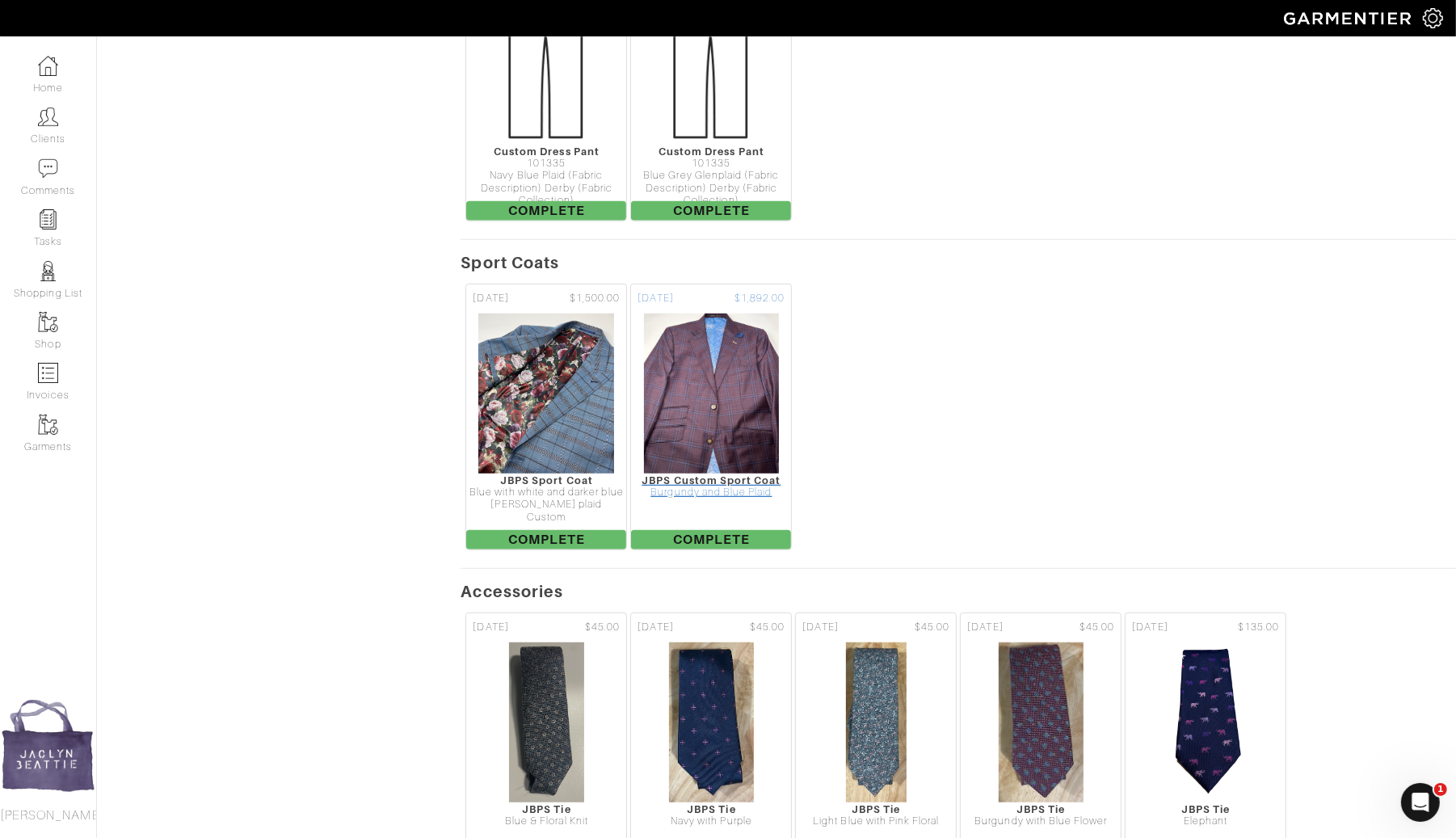
click at [664, 322] on img at bounding box center [711, 393] width 137 height 162
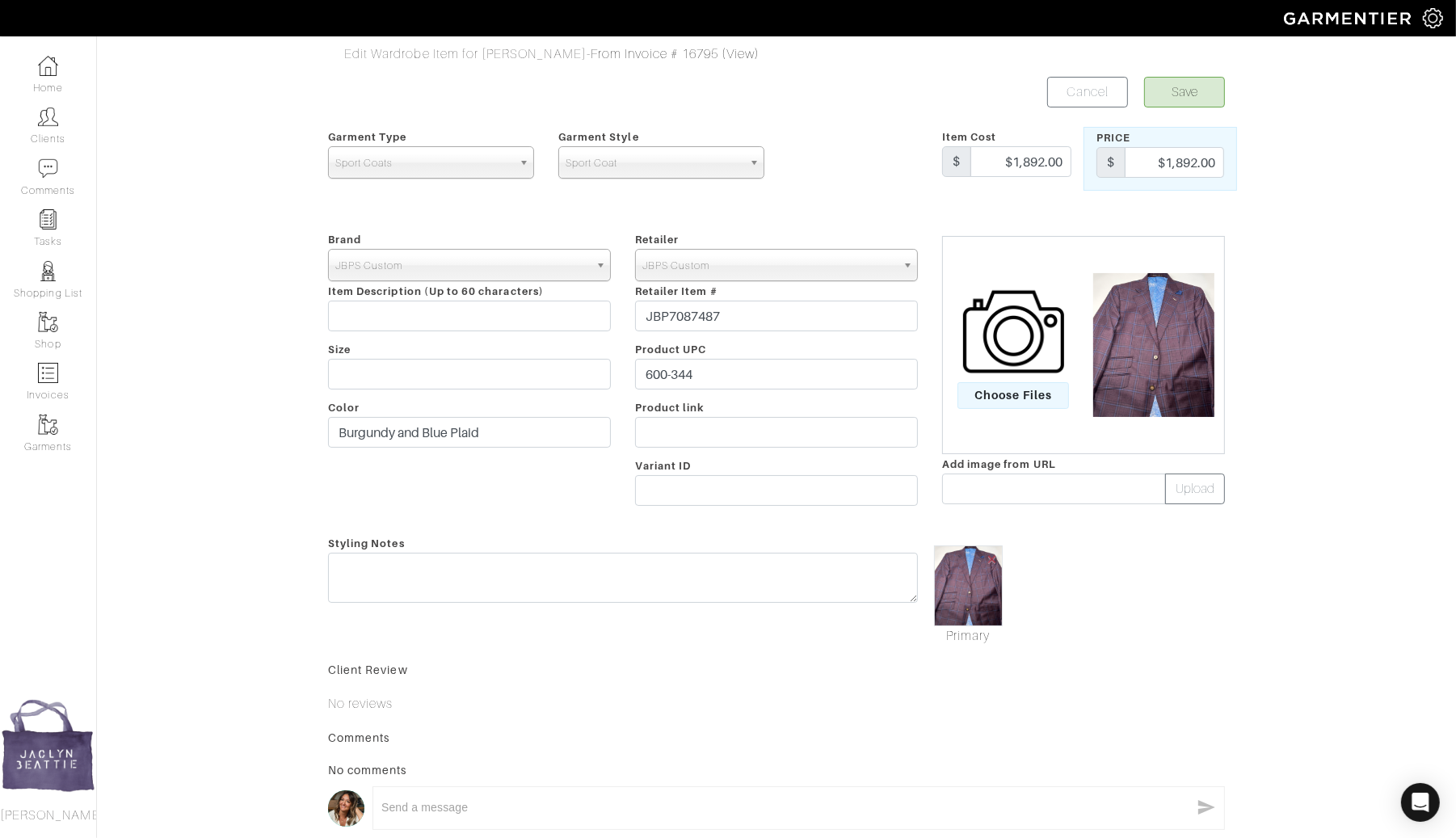
click at [956, 606] on img at bounding box center [968, 585] width 69 height 80
click at [1145, 367] on img at bounding box center [1153, 345] width 137 height 144
click at [1189, 92] on button "Save" at bounding box center [1184, 92] width 80 height 31
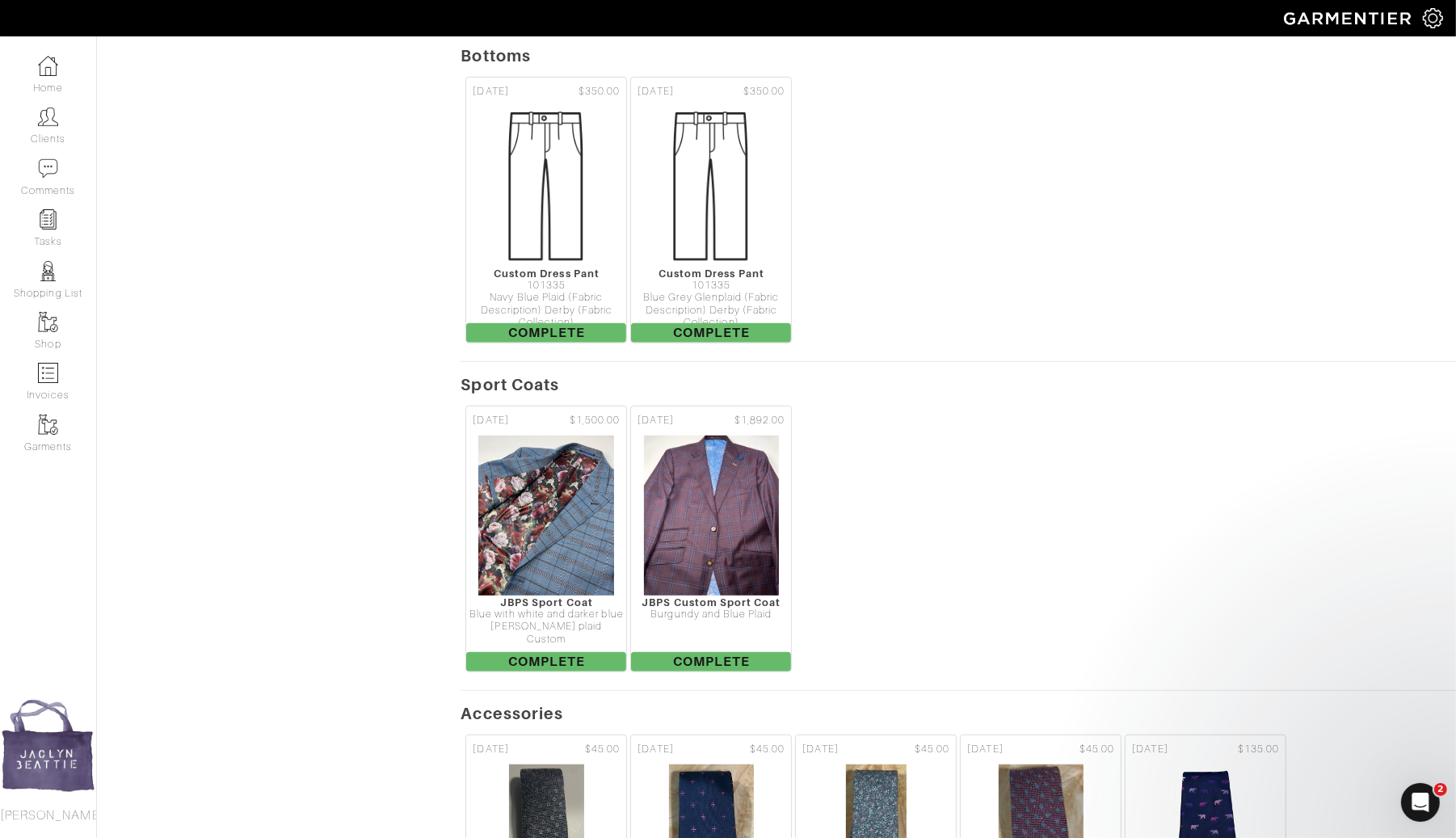
scroll to position [743, 0]
